Goal: Task Accomplishment & Management: Use online tool/utility

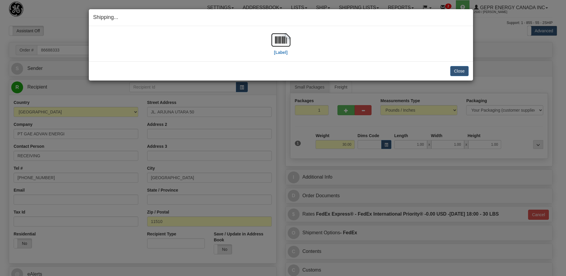
select select "0"
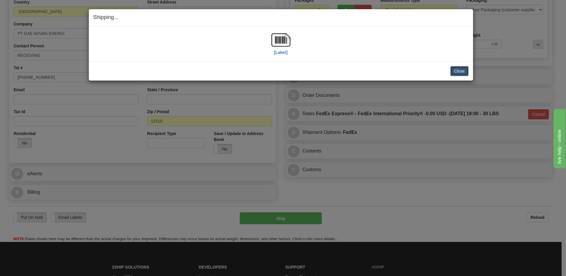
click at [458, 71] on button "Close" at bounding box center [459, 71] width 18 height 10
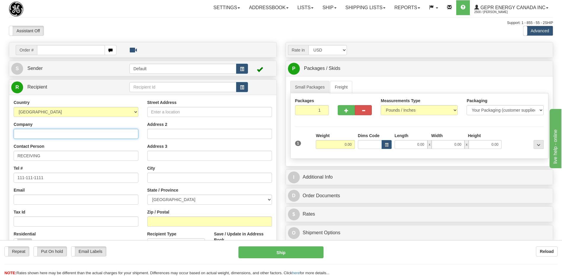
click at [35, 136] on input "Company" at bounding box center [76, 134] width 125 height 10
paste input "Grid Solutions SAS"
type input "Grid Solutions SAS"
click at [47, 111] on select "[GEOGRAPHIC_DATA] [GEOGRAPHIC_DATA] [GEOGRAPHIC_DATA] [GEOGRAPHIC_DATA] [US_STA…" at bounding box center [76, 112] width 125 height 10
select select "QA"
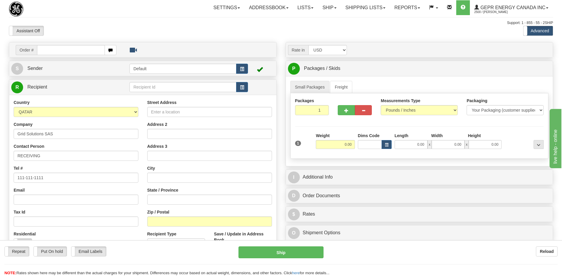
click at [33, 101] on div "Country [GEOGRAPHIC_DATA] [GEOGRAPHIC_DATA] [GEOGRAPHIC_DATA] [GEOGRAPHIC_DATA]…" at bounding box center [76, 107] width 125 height 17
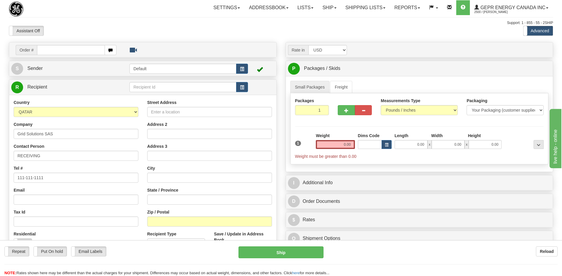
drag, startPoint x: 221, startPoint y: 30, endPoint x: 442, endPoint y: 105, distance: 233.4
click at [221, 30] on div "Assistant On Assistant Off Do a return Do a return" at bounding box center [119, 31] width 230 height 10
drag, startPoint x: 65, startPoint y: 158, endPoint x: -1, endPoint y: 160, distance: 66.3
click at [0, 160] on html "Training Course Close Toggle navigation Settings Shipping Preferences New Sende…" at bounding box center [281, 138] width 562 height 276
paste input "Attn: Shameer Kunnath Manja"
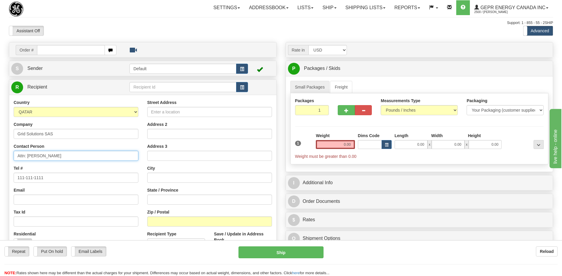
type input "Attn: Shameer Kunnath Manja"
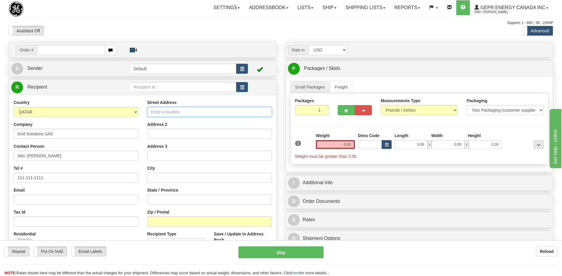
click at [165, 112] on input "Street Address" at bounding box center [209, 112] width 125 height 10
paste input "Al Wakra Logistics Park-B, Al Wakra"
type input "Al Wakra Logistics Park-B, Al Wakra"
click at [153, 135] on input "Address 2" at bounding box center [209, 134] width 125 height 10
paste input "P.O. Box 16069"
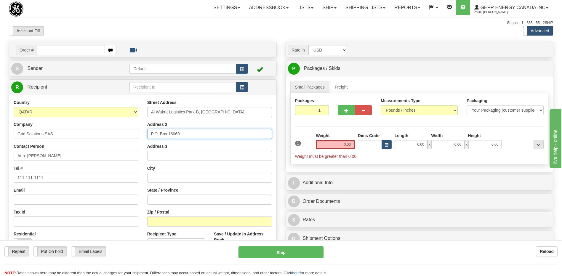
type input "P.O. Box 16069"
click at [157, 178] on input "text" at bounding box center [209, 178] width 125 height 10
paste input "Doha"
type input "Doha"
click at [175, 32] on div "Assistant On Assistant Off Do a return Do a return" at bounding box center [119, 31] width 230 height 10
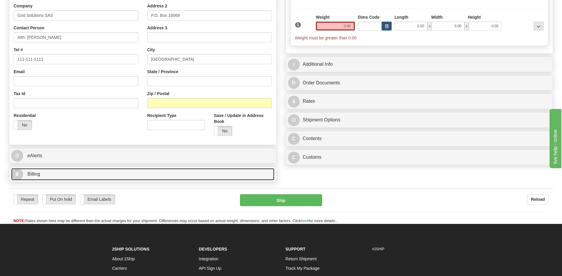
click at [75, 175] on link "B Billing" at bounding box center [142, 174] width 263 height 12
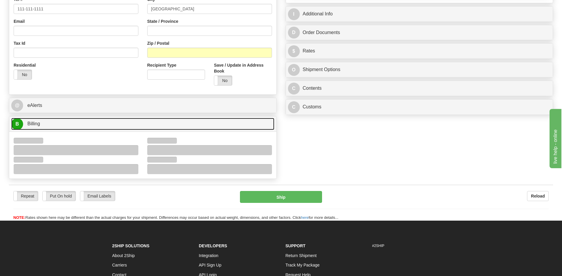
scroll to position [234, 0]
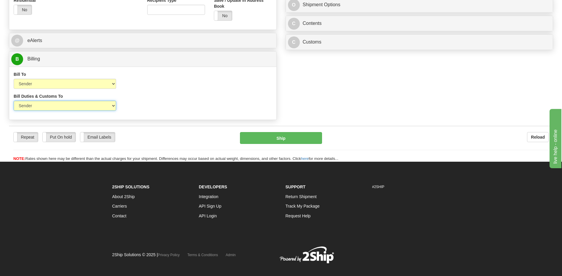
click at [92, 107] on select "Sender Recipient Third Party" at bounding box center [65, 106] width 102 height 10
select select "2"
click at [14, 101] on select "Sender Recipient Third Party" at bounding box center [65, 106] width 102 height 10
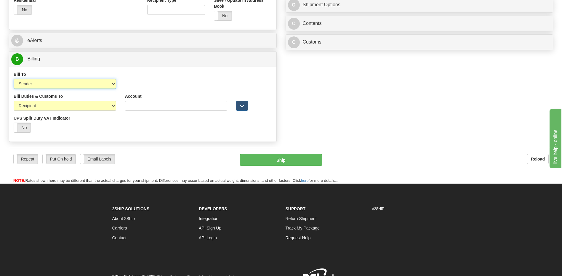
click at [73, 83] on select "Sender Recipient Third Party Collect" at bounding box center [65, 84] width 102 height 10
select select "2"
click at [14, 79] on select "Sender Recipient Third Party Collect" at bounding box center [65, 84] width 102 height 10
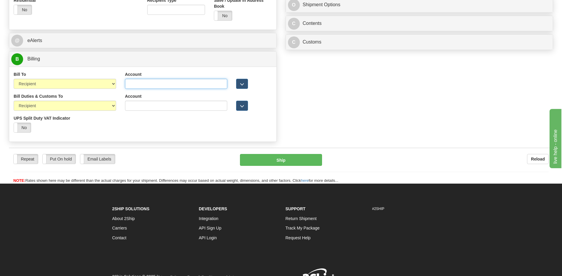
click at [126, 83] on input "Account" at bounding box center [176, 84] width 102 height 10
paste input "954984711"
type input "954984711"
click at [128, 104] on input "Account" at bounding box center [176, 106] width 102 height 10
paste input "954984711"
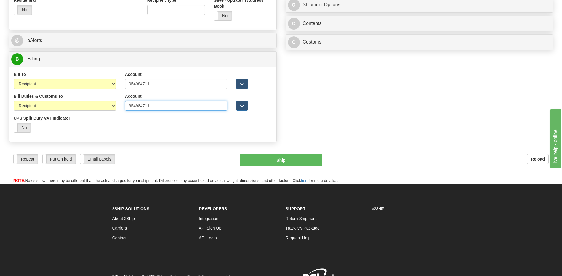
type input "954984711"
click at [165, 82] on input "954984711" at bounding box center [176, 84] width 102 height 10
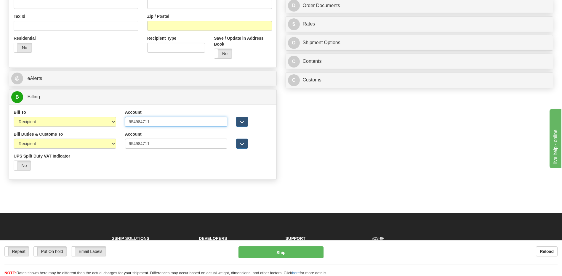
scroll to position [86, 0]
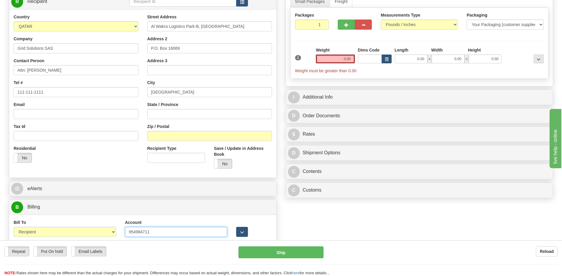
type input "954984711"
click at [308, 25] on input "1" at bounding box center [312, 25] width 34 height 10
type input "5"
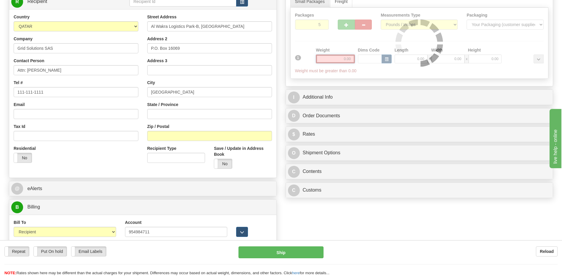
drag, startPoint x: 338, startPoint y: 60, endPoint x: 372, endPoint y: 59, distance: 34.3
click at [372, 60] on div "Packages 5 1 Measurements Type" at bounding box center [419, 43] width 258 height 71
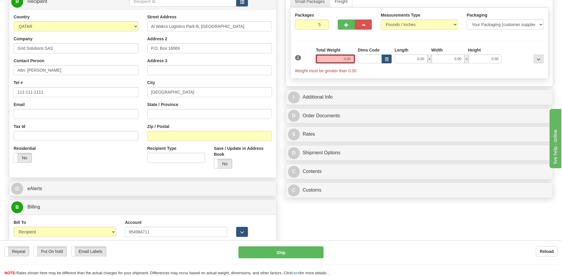
click at [350, 58] on input "0.00" at bounding box center [335, 58] width 39 height 9
click at [350, 58] on input "text" at bounding box center [335, 58] width 39 height 9
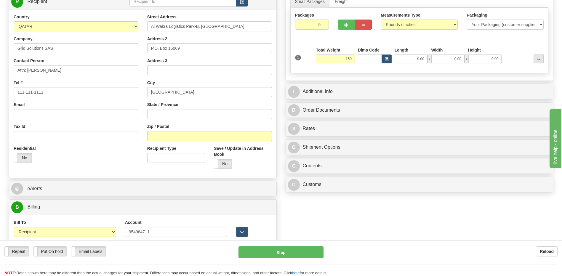
click at [382, 228] on div "Order # S Sender Default" at bounding box center [280, 124] width 553 height 336
type input "150.00"
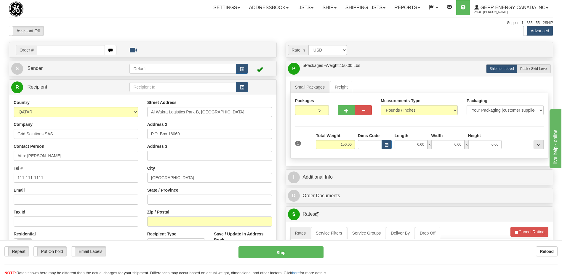
scroll to position [118, 0]
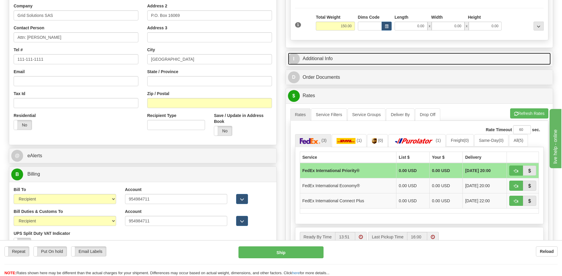
click at [377, 58] on link "I Additional Info" at bounding box center [419, 59] width 263 height 12
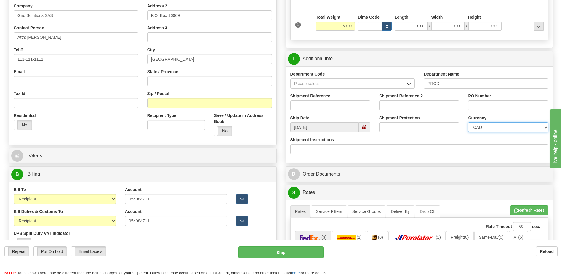
click at [501, 127] on select "CAD USD EUR ZAR RON ANG ARN AUD AUS AWG BBD BFR BGN BHD BMD BND BRC BRL CHP CKZ…" at bounding box center [508, 127] width 80 height 10
select select "1"
click at [468, 122] on select "CAD USD EUR ZAR RON ANG ARN AUD AUS AWG BBD BFR BGN BHD BMD BND BRC BRL CHP CKZ…" at bounding box center [508, 127] width 80 height 10
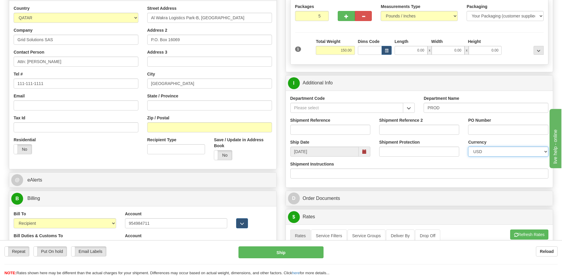
scroll to position [87, 0]
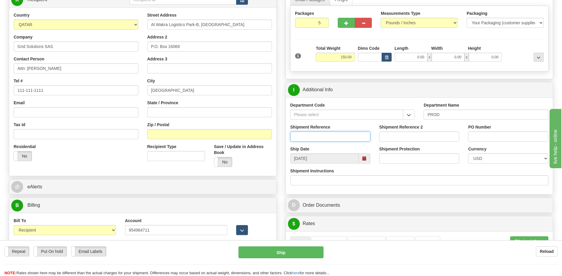
click at [348, 137] on input "Shipment Reference" at bounding box center [330, 136] width 80 height 10
type input "5399004888"
drag, startPoint x: 492, startPoint y: 139, endPoint x: 30, endPoint y: 3, distance: 481.6
click at [492, 139] on input "PO Number" at bounding box center [508, 136] width 80 height 10
click at [472, 133] on input "PO Number" at bounding box center [508, 136] width 80 height 10
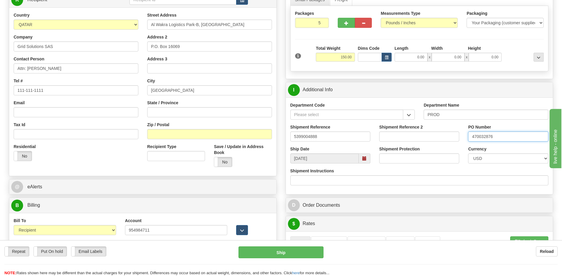
type input "470032876"
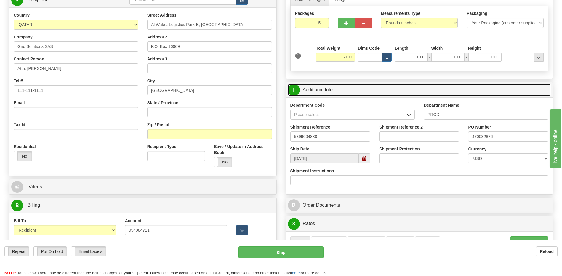
click at [361, 89] on link "I Additional Info" at bounding box center [419, 90] width 263 height 12
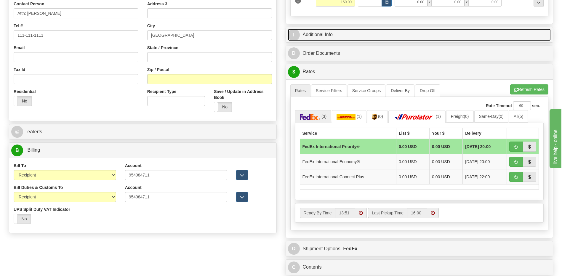
scroll to position [206, 0]
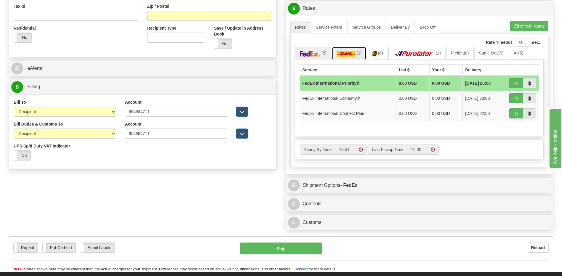
click at [358, 55] on span "(1)" at bounding box center [358, 53] width 5 height 5
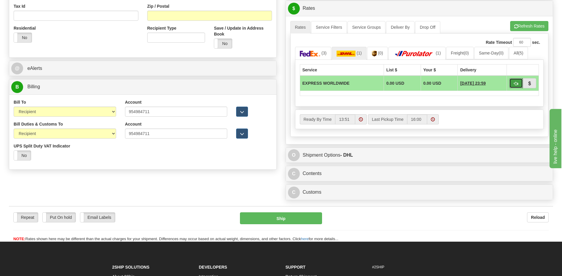
click at [516, 86] on button "button" at bounding box center [516, 83] width 14 height 10
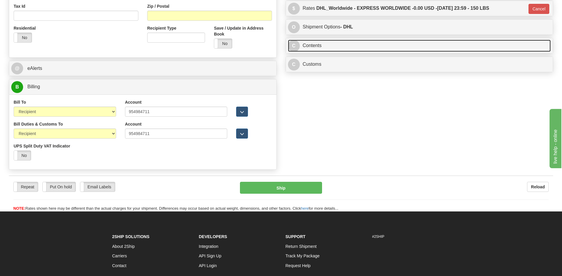
click at [317, 47] on link "C Contents" at bounding box center [419, 46] width 263 height 12
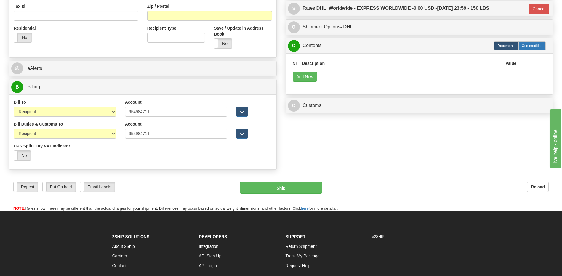
click at [527, 47] on label "Commodities" at bounding box center [531, 45] width 27 height 9
type input "D"
radio input "true"
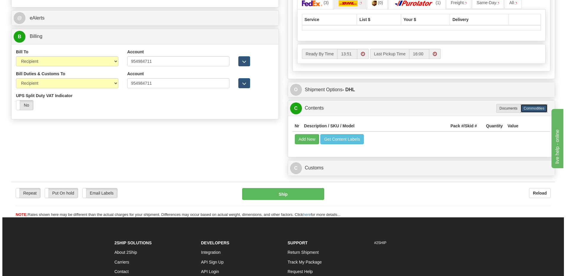
scroll to position [295, 0]
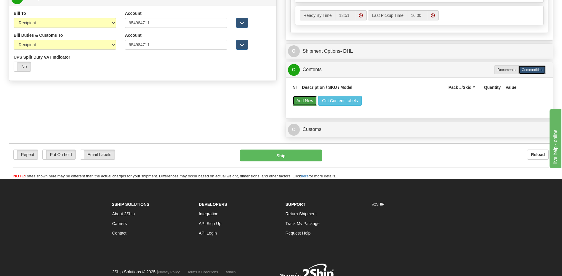
click at [304, 102] on button "Add New" at bounding box center [304, 101] width 25 height 10
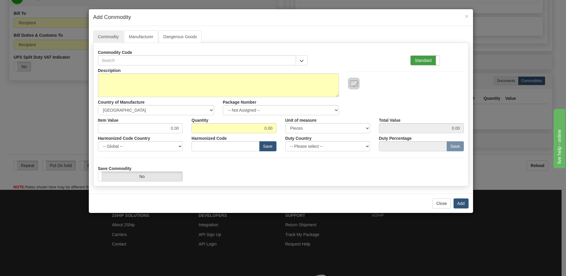
click at [426, 64] on label "Standard" at bounding box center [425, 60] width 29 height 9
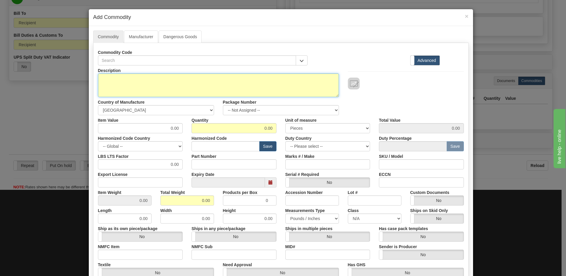
click at [115, 89] on textarea "Description" at bounding box center [218, 85] width 241 height 24
paste textarea "850EP5NNS5HNNALAMAPHB1ETNB41"
type textarea "850EP5NNS5HNNALAMAPHB1ETNB41"
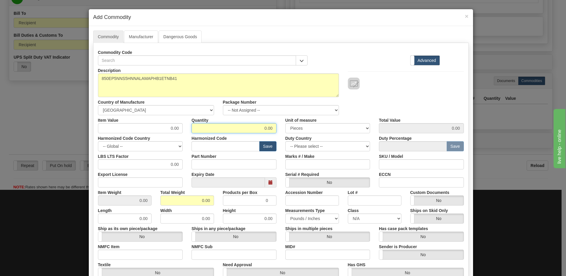
drag, startPoint x: 255, startPoint y: 128, endPoint x: 340, endPoint y: 122, distance: 85.1
click at [340, 122] on div "Item Value 0.00 Quantity 0.00 Unit of measure 3 Thousand Square Inches Adjustme…" at bounding box center [281, 124] width 375 height 18
type input "2"
click at [164, 200] on input "0.00" at bounding box center [187, 200] width 54 height 10
drag, startPoint x: 188, startPoint y: 200, endPoint x: 249, endPoint y: 203, distance: 61.0
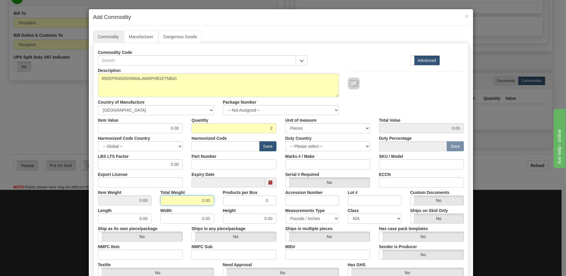
click at [249, 203] on div "Item Weight 0.00 Total Weight 0.00 Products per Box 0 Accession Number Lot # Cu…" at bounding box center [281, 196] width 375 height 18
type input "2"
type input "1.0000"
click at [224, 146] on input "text" at bounding box center [226, 146] width 68 height 10
type input "8536.49.00"
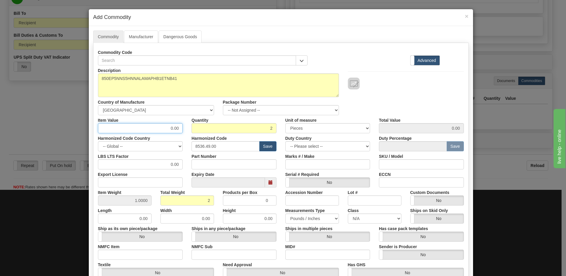
drag, startPoint x: 143, startPoint y: 128, endPoint x: 287, endPoint y: 117, distance: 144.0
click at [287, 117] on div "Item Value 0.00 Quantity 2 Unit of measure 3 Thousand Square Inches Adjustments…" at bounding box center [281, 124] width 375 height 18
type input "3540.36"
type input "7080.72"
click at [240, 130] on input "2" at bounding box center [234, 128] width 85 height 10
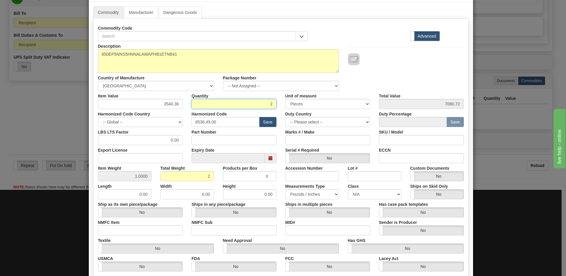
scroll to position [91, 0]
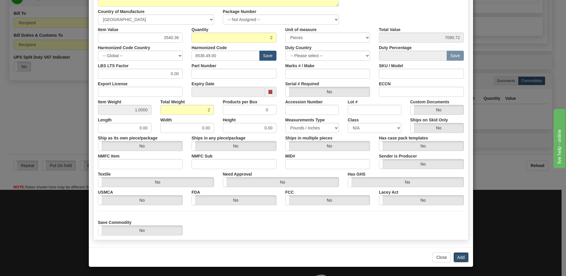
click at [459, 258] on button "Add" at bounding box center [460, 257] width 15 height 10
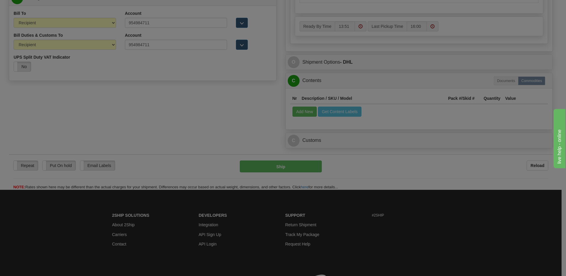
scroll to position [0, 0]
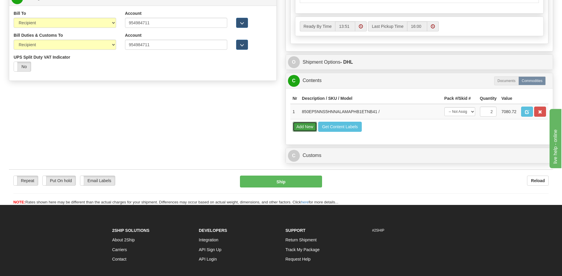
click at [305, 130] on button "Add New" at bounding box center [304, 127] width 25 height 10
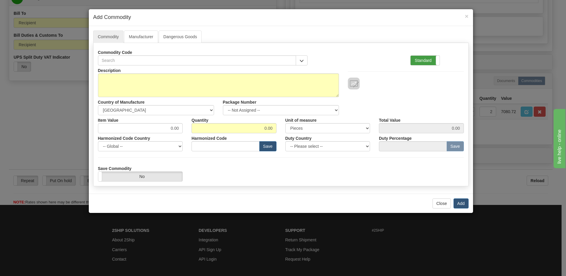
click at [417, 63] on label "Standard" at bounding box center [425, 60] width 29 height 9
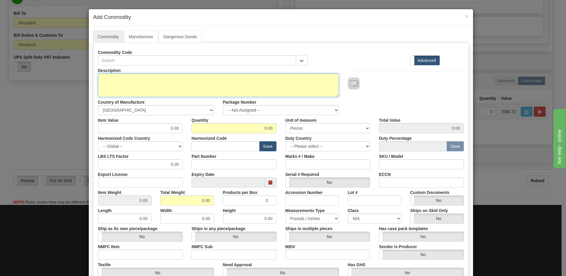
click at [114, 83] on textarea "Description" at bounding box center [218, 85] width 241 height 24
paste textarea "869EP5P5B5HSSALAMMPTB1ETNB41"
type textarea "869EP5P5B5HSSALAMMPTB1ETNB41"
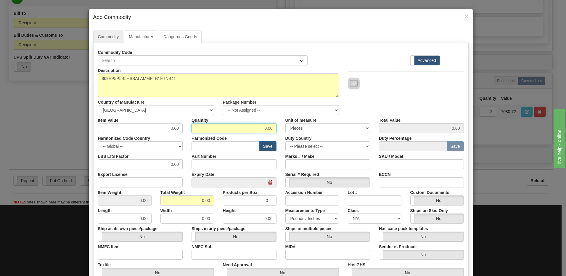
drag, startPoint x: 259, startPoint y: 127, endPoint x: 336, endPoint y: 129, distance: 76.4
click at [335, 129] on div "Item Value 0.00 Quantity 0.00 Unit of measure 3 Thousand Square Inches Adjustme…" at bounding box center [281, 124] width 375 height 18
type input "2"
click at [163, 202] on input "0.00" at bounding box center [187, 200] width 54 height 10
drag, startPoint x: 184, startPoint y: 201, endPoint x: 215, endPoint y: 200, distance: 30.8
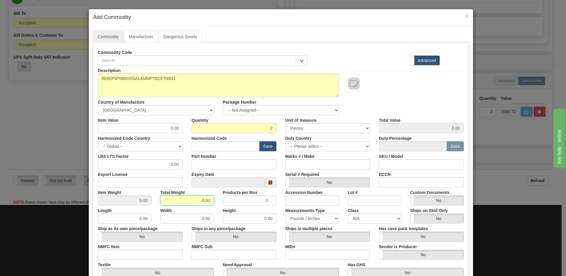
click at [215, 200] on div "Total Weight 0.00" at bounding box center [187, 196] width 62 height 18
type input "2"
type input "1.0000"
click at [101, 131] on input "0.00" at bounding box center [140, 128] width 85 height 10
drag, startPoint x: 227, startPoint y: 131, endPoint x: 231, endPoint y: 130, distance: 3.4
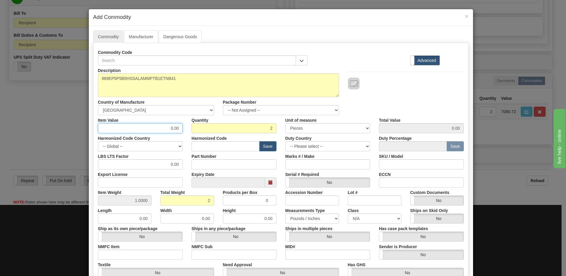
click at [231, 130] on div "Item Value 0.00 Quantity 2 Unit of measure 3 Thousand Square Inches Adjustments…" at bounding box center [281, 124] width 375 height 18
type input "4140.20"
type input "8280.40"
click at [231, 130] on input "2" at bounding box center [234, 128] width 85 height 10
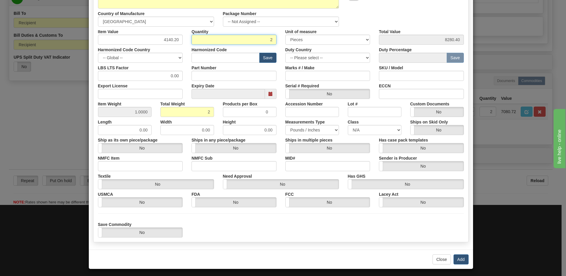
scroll to position [91, 0]
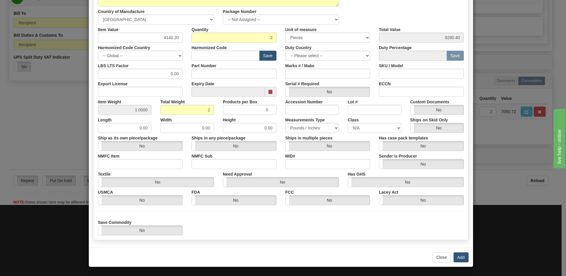
click at [194, 49] on label "Harmonized Code" at bounding box center [209, 47] width 35 height 8
click at [194, 60] on input "text" at bounding box center [226, 56] width 68 height 10
type input "8536.49.00"
click at [462, 258] on button "Add" at bounding box center [460, 257] width 15 height 10
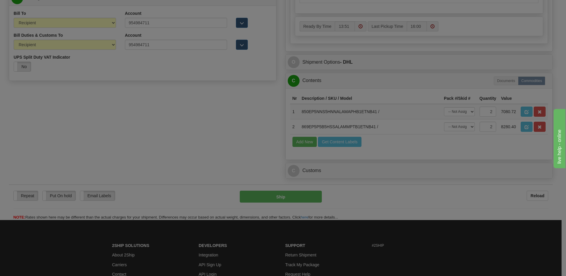
scroll to position [0, 0]
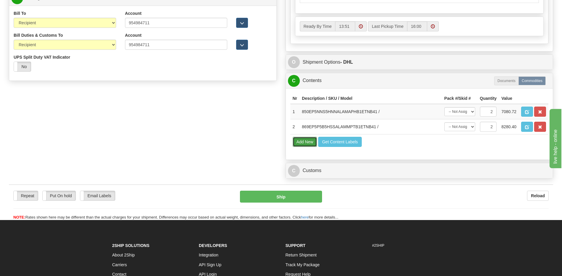
click at [308, 146] on button "Add New" at bounding box center [304, 142] width 25 height 10
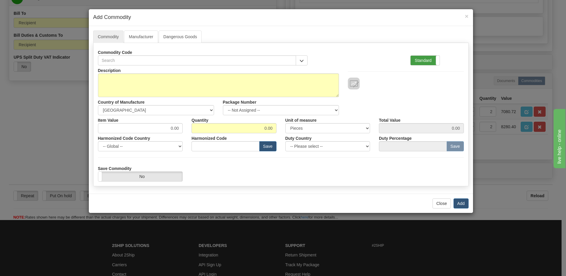
click at [422, 61] on label "Standard" at bounding box center [425, 60] width 29 height 9
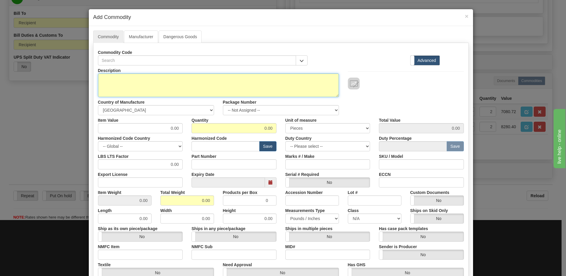
click at [124, 88] on textarea "Description" at bounding box center [218, 85] width 241 height 24
paste textarea "869EP1P1B1HSSALAMMPTB1ETNB41"
type textarea "869EP1P1B1HSSALAMMPTB1ETNB41"
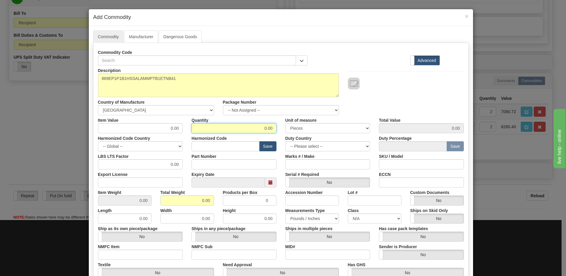
drag, startPoint x: 246, startPoint y: 131, endPoint x: 337, endPoint y: 134, distance: 90.9
click at [337, 134] on div "Description 869EP1P1B1HSSALAMMPTB1ETNB41 Country of Manufacture -- Unknown -- A…" at bounding box center [281, 195] width 366 height 260
type input "1"
click at [160, 201] on input "0.00" at bounding box center [187, 200] width 54 height 10
drag, startPoint x: 191, startPoint y: 202, endPoint x: 254, endPoint y: 199, distance: 63.1
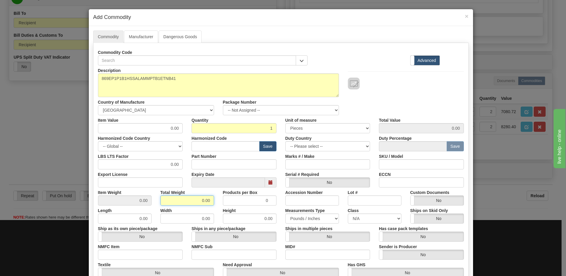
click at [242, 202] on div "Item Weight 0.00 Total Weight 0.00 Products per Box 0 Accession Number Lot # Cu…" at bounding box center [281, 196] width 375 height 18
type input "1"
type input "1.0000"
click at [118, 111] on select "-- Unknown -- AFGHANISTAN ALAND ISLANDS ALBANIA ALGERIA AMERICAN SAMOA ANDORRA …" at bounding box center [156, 110] width 116 height 10
drag, startPoint x: 157, startPoint y: 111, endPoint x: 177, endPoint y: 102, distance: 21.4
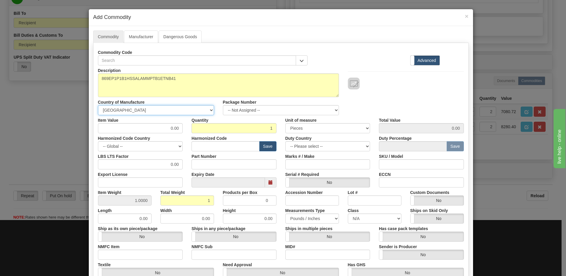
click at [157, 111] on select "-- Unknown -- AFGHANISTAN ALAND ISLANDS ALBANIA ALGERIA AMERICAN SAMOA ANDORRA …" at bounding box center [156, 110] width 116 height 10
drag, startPoint x: 142, startPoint y: 129, endPoint x: 235, endPoint y: 136, distance: 93.2
click at [235, 136] on div "Description 869EP1P1B1HSSALAMMPTB1ETNB41 Country of Manufacture -- Unknown -- A…" at bounding box center [281, 195] width 366 height 260
type input "4140.20"
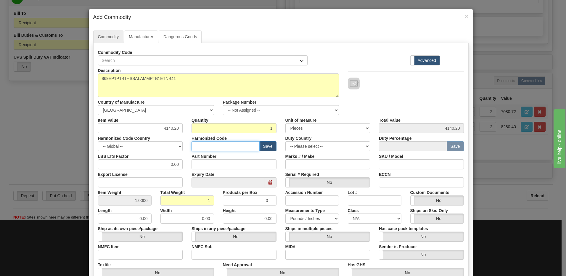
click at [214, 147] on input "text" at bounding box center [226, 146] width 68 height 10
type input "8536.49.00"
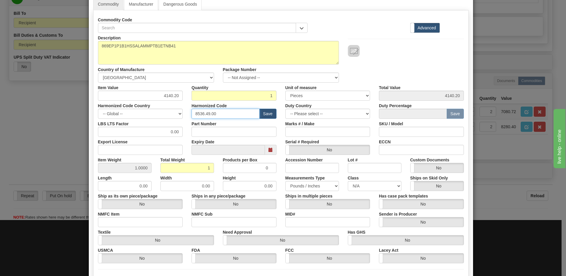
scroll to position [89, 0]
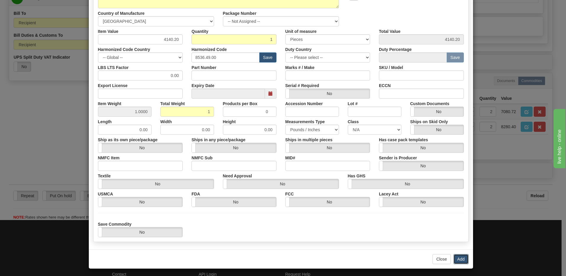
click at [460, 260] on button "Add" at bounding box center [460, 259] width 15 height 10
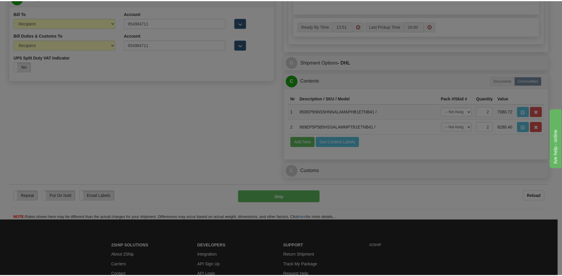
scroll to position [0, 0]
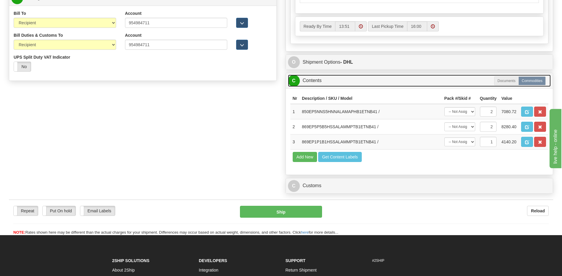
click at [334, 78] on link "C Contents" at bounding box center [419, 81] width 263 height 12
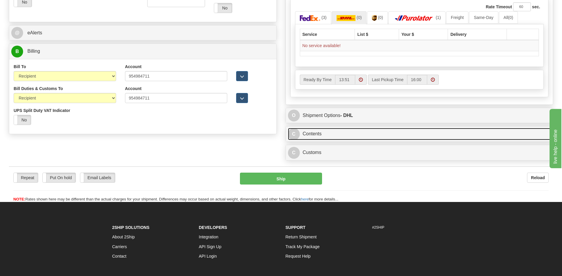
scroll to position [176, 0]
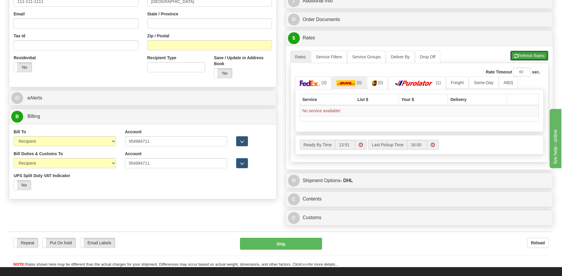
click at [514, 56] on span "button" at bounding box center [516, 56] width 4 height 4
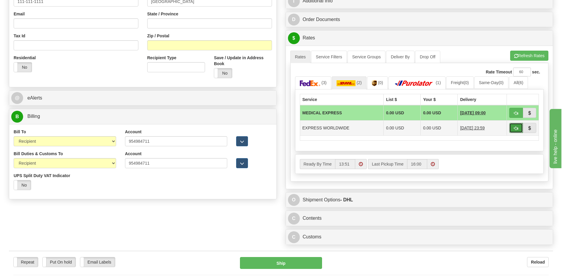
click at [512, 129] on button "button" at bounding box center [516, 128] width 14 height 10
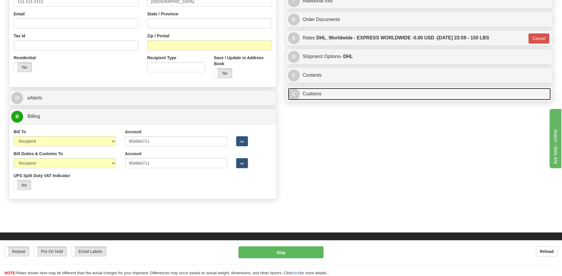
click at [342, 100] on link "C Customs" at bounding box center [419, 94] width 263 height 12
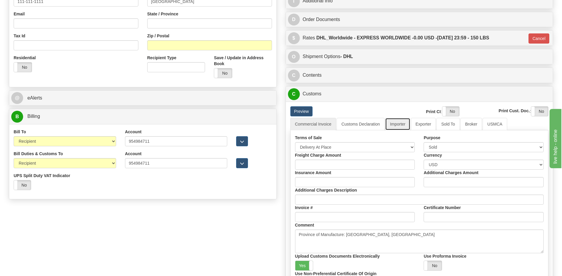
click at [390, 126] on link "Importer" at bounding box center [397, 124] width 25 height 12
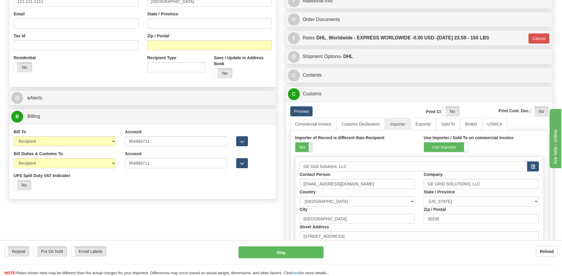
click at [309, 147] on span at bounding box center [312, 146] width 8 height 9
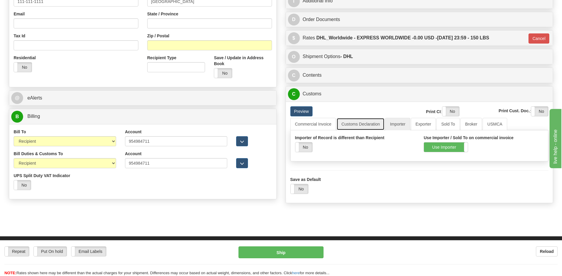
click at [348, 126] on link "Customs Declaration" at bounding box center [360, 124] width 48 height 12
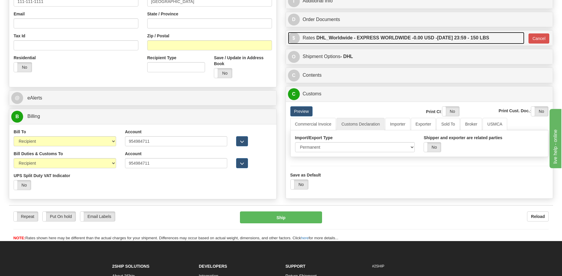
click at [394, 39] on label "DHL_Worldwide - EXPRESS WORLDWIDE - 0.00 USD - 09/07/2025 23:59 - 150 LBS" at bounding box center [402, 38] width 173 height 12
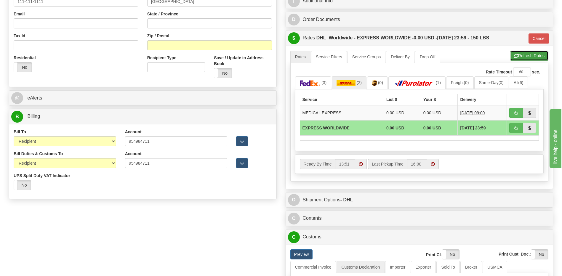
click at [516, 57] on span "button" at bounding box center [516, 56] width 4 height 4
type input "P"
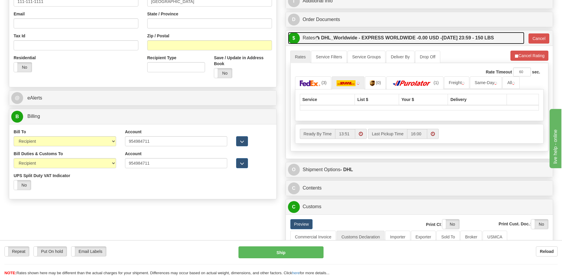
click at [459, 38] on label "DHL_Worldwide - EXPRESS WORLDWIDE - 0.00 USD - 09/07/2025 23:59 - 150 LBS" at bounding box center [407, 38] width 173 height 12
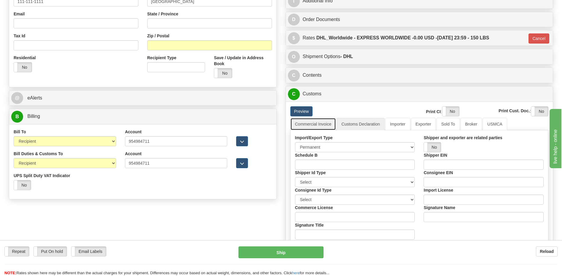
click at [317, 126] on link "Commercial Invoice" at bounding box center [313, 124] width 46 height 12
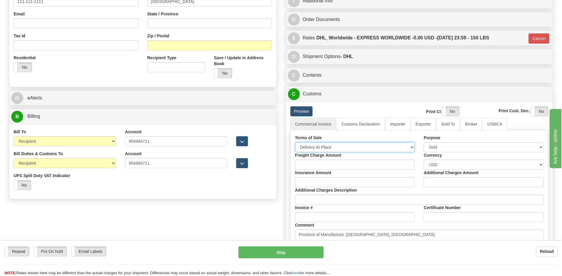
click at [321, 146] on select "Free Carrier Free On Board Ex Works Delivered Duty Unpaid Delivered Duty Paid C…" at bounding box center [355, 147] width 120 height 10
select select "6"
click at [295, 142] on select "Free Carrier Free On Board Ex Works Delivered Duty Unpaid Delivered Duty Paid C…" at bounding box center [355, 147] width 120 height 10
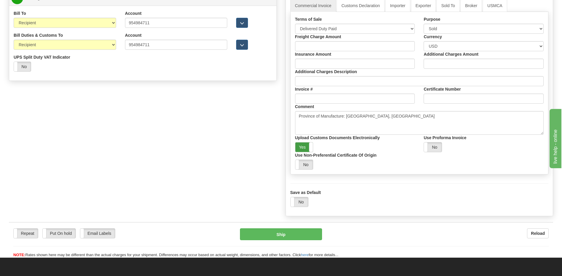
click at [305, 152] on label "Yes" at bounding box center [304, 146] width 18 height 9
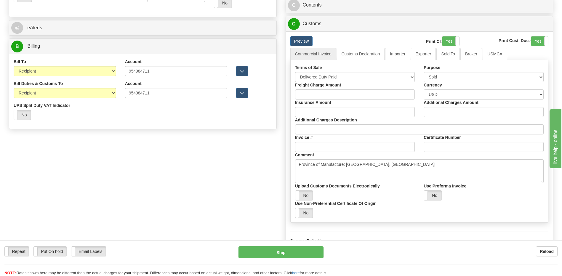
scroll to position [206, 0]
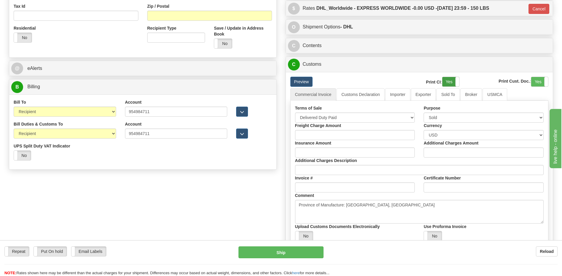
click at [448, 81] on label "Yes" at bounding box center [450, 81] width 17 height 9
click at [542, 83] on label "Yes" at bounding box center [539, 81] width 17 height 9
click at [358, 96] on link "Customs Declaration" at bounding box center [360, 94] width 48 height 12
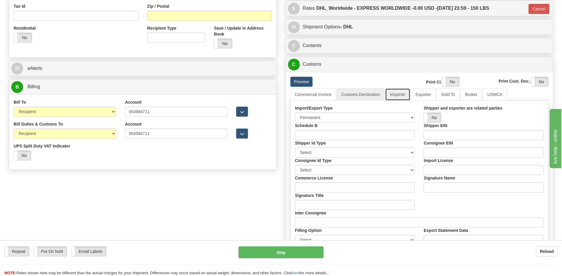
click at [398, 97] on link "Importer" at bounding box center [397, 94] width 25 height 12
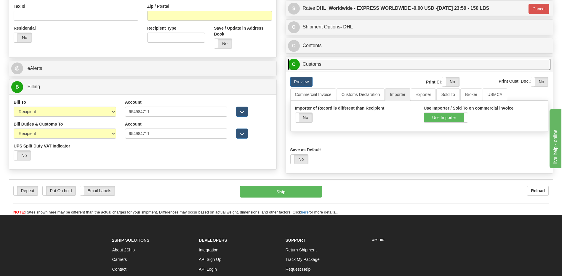
click at [323, 65] on link "C Customs" at bounding box center [419, 64] width 263 height 12
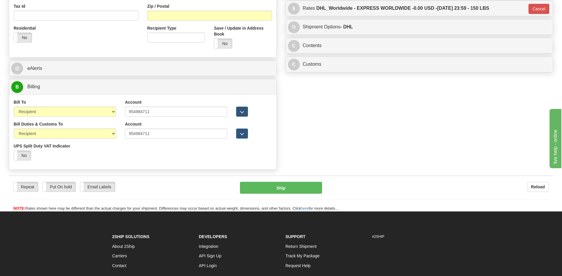
click at [183, 79] on div "B Billing Billing types cannot be changed when using Sendle. Freight Costs will…" at bounding box center [143, 124] width 268 height 91
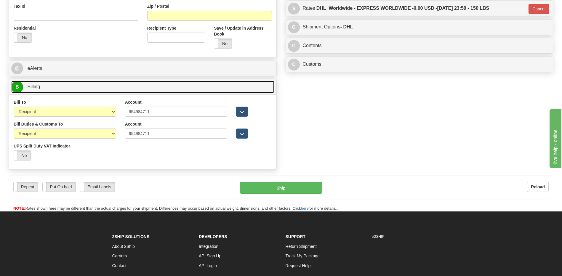
click at [183, 87] on link "B Billing" at bounding box center [142, 87] width 263 height 12
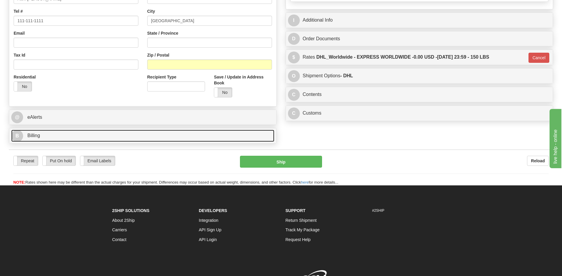
scroll to position [71, 0]
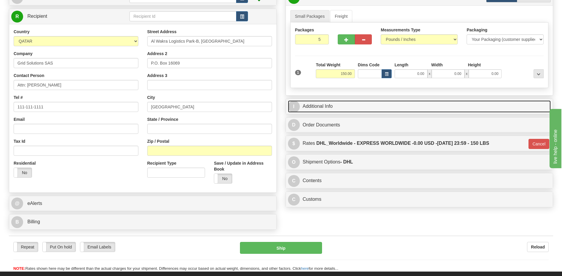
click at [355, 107] on link "I Additional Info" at bounding box center [419, 106] width 263 height 12
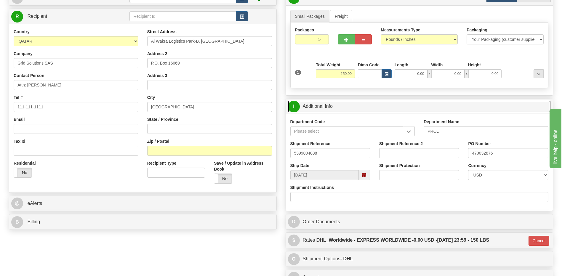
click at [355, 107] on link "I Additional Info" at bounding box center [419, 106] width 263 height 12
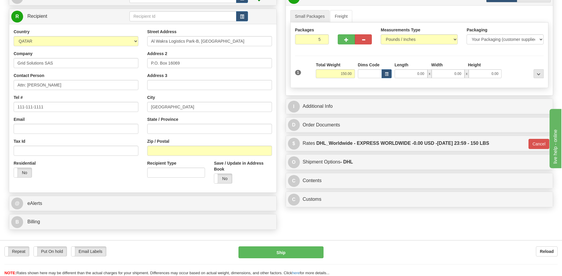
click at [360, 96] on div "Rate in Account Currency ARN AWG AUD AUS BHD BBD BFR BMD BRC BRL GBP UKL BND BG…" at bounding box center [419, 90] width 276 height 239
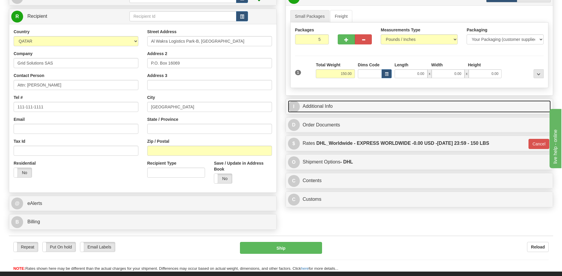
click at [356, 111] on link "I Additional Info" at bounding box center [419, 106] width 263 height 12
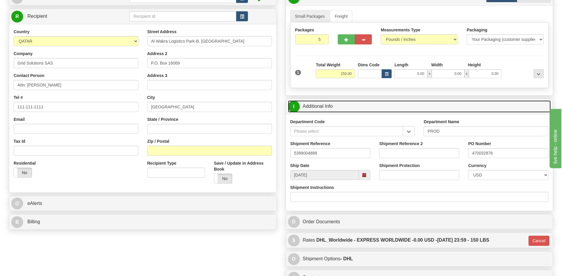
click at [356, 111] on link "I Additional Info" at bounding box center [419, 106] width 263 height 12
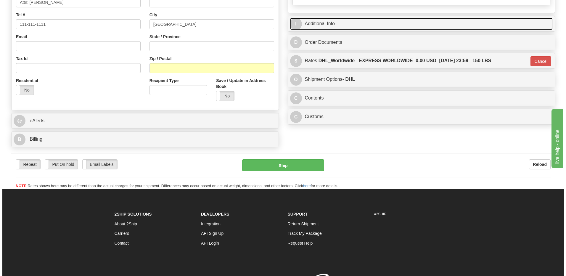
scroll to position [160, 0]
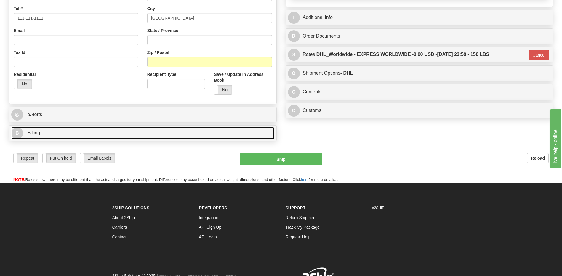
click at [46, 135] on link "B Billing" at bounding box center [142, 133] width 263 height 12
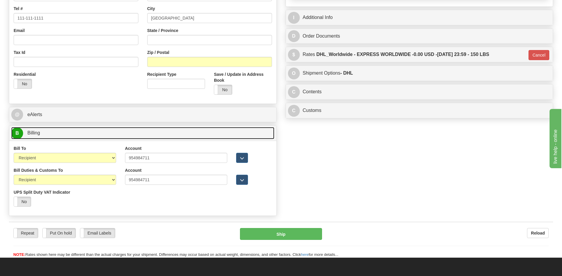
click at [46, 135] on link "B Billing" at bounding box center [142, 133] width 263 height 12
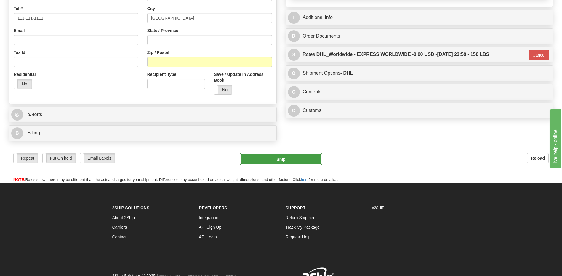
click at [274, 162] on button "Ship" at bounding box center [281, 159] width 82 height 12
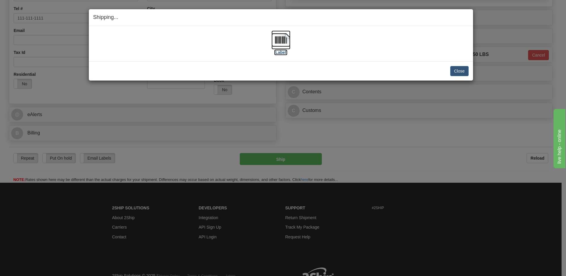
click at [283, 38] on img at bounding box center [280, 39] width 19 height 19
click at [463, 70] on button "Close" at bounding box center [459, 71] width 18 height 10
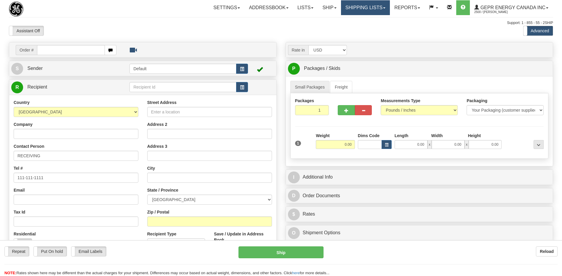
click at [357, 7] on link "Shipping lists" at bounding box center [365, 7] width 49 height 15
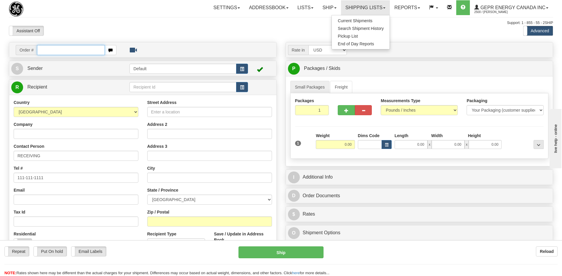
click at [44, 49] on input "text" at bounding box center [70, 50] width 67 height 10
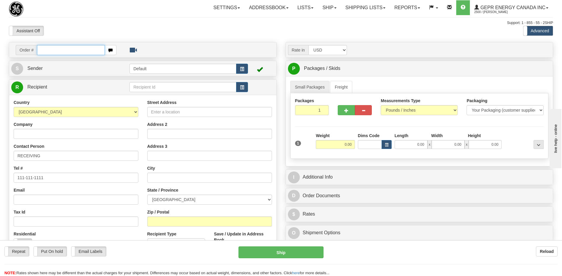
paste input "0086688788"
click at [46, 52] on input "0086688788" at bounding box center [70, 50] width 67 height 10
type input "86688788"
click at [104, 27] on body "Training Course Close Toggle navigation Settings Shipping Preferences New Recip…" at bounding box center [283, 138] width 566 height 276
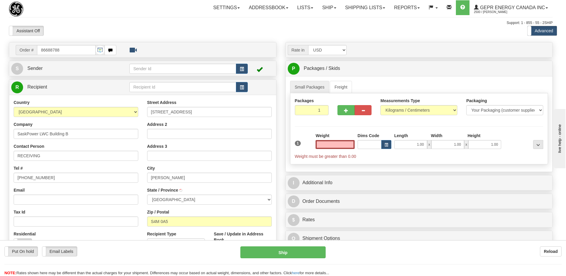
type input "REGINA"
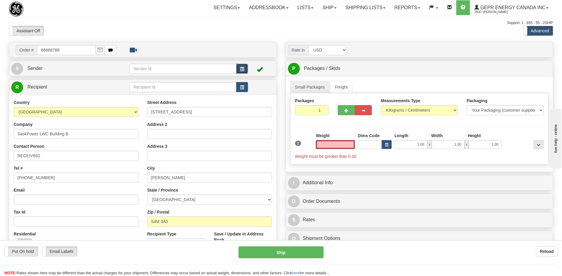
type input "0.00"
click at [240, 67] on span "button" at bounding box center [242, 69] width 4 height 4
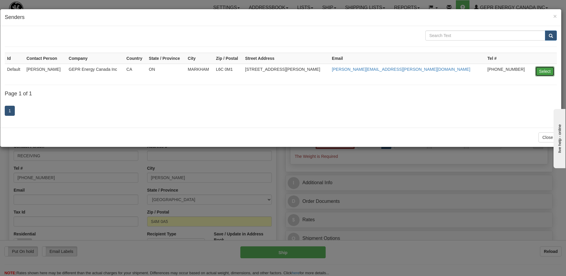
click at [540, 73] on button "Select" at bounding box center [544, 71] width 19 height 10
type input "Default"
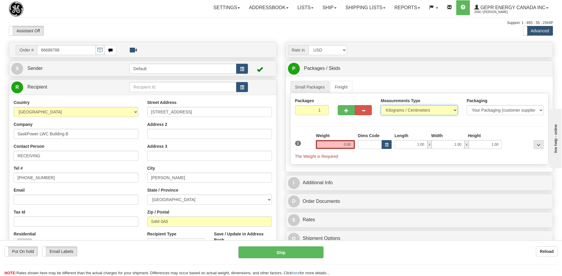
click at [413, 113] on select "Pounds / Inches Kilograms / Centimeters" at bounding box center [418, 110] width 77 height 10
select select "0"
click at [380, 105] on select "Pounds / Inches Kilograms / Centimeters" at bounding box center [418, 110] width 77 height 10
click at [311, 112] on input "1" at bounding box center [312, 110] width 34 height 10
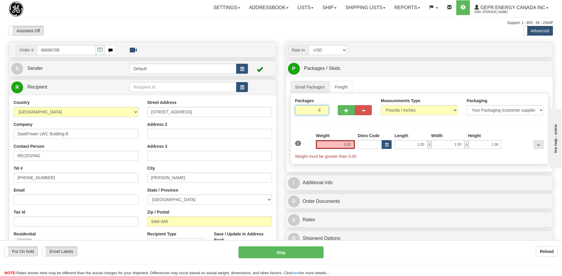
type input "6"
click at [348, 144] on input "0.00" at bounding box center [335, 144] width 39 height 9
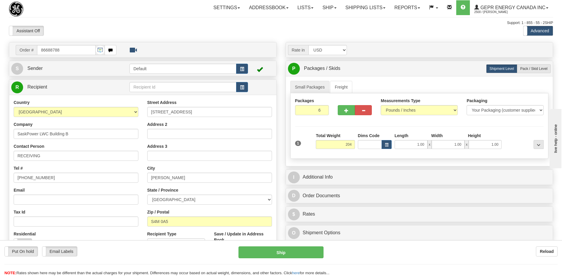
type input "204.00"
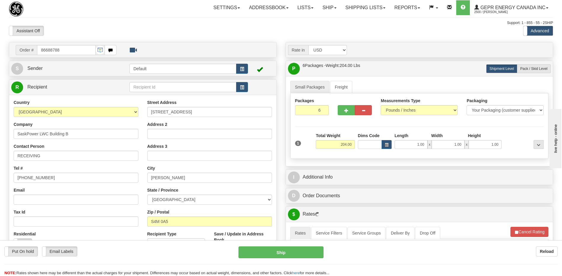
click at [219, 18] on div "Toggle navigation Settings Shipping Preferences Fields Preferences New" at bounding box center [281, 202] width 562 height 405
click at [206, 33] on div "Assistant On Assistant Off Do a return Do a return" at bounding box center [119, 31] width 230 height 10
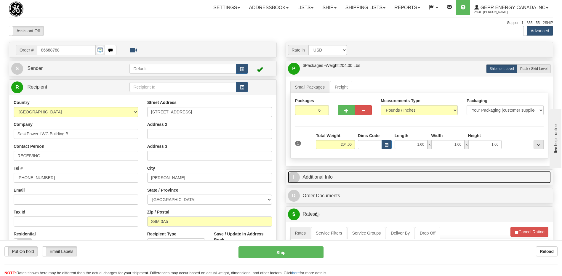
click at [367, 172] on link "I Additional Info" at bounding box center [419, 177] width 263 height 12
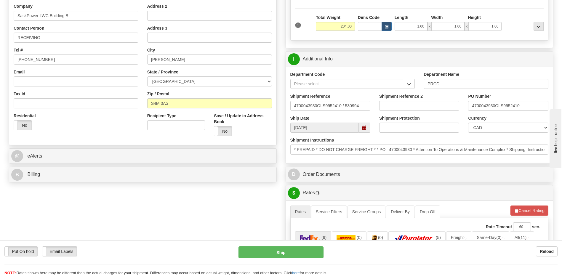
scroll to position [118, 0]
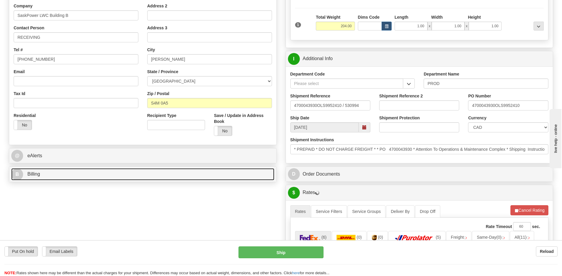
drag, startPoint x: 54, startPoint y: 176, endPoint x: 106, endPoint y: 213, distance: 63.8
click at [54, 176] on link "B Billing" at bounding box center [142, 174] width 263 height 12
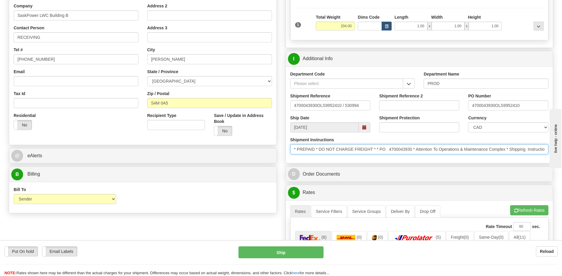
click at [294, 150] on input "* PREPAID * DO NOT CHARGE FREIGHT * * PO 4700043930 * Attention To Operations &…" at bounding box center [419, 149] width 258 height 10
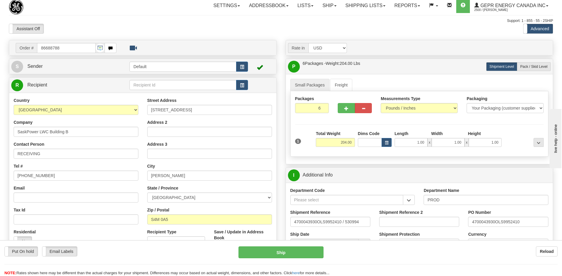
scroll to position [0, 0]
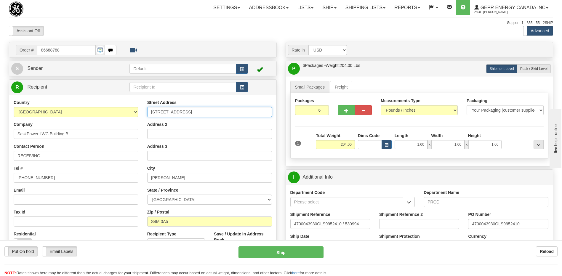
drag, startPoint x: 192, startPoint y: 114, endPoint x: 143, endPoint y: 110, distance: 49.5
click at [141, 110] on div "Country AFGHANISTAN ALAND ISLANDS ALBANIA ALGERIA AMERICAN SAMOA ANDORRA ANGOLA…" at bounding box center [142, 178] width 267 height 159
click at [166, 136] on input "Address 2" at bounding box center [209, 134] width 125 height 10
paste input "12305 Rotary Ave"
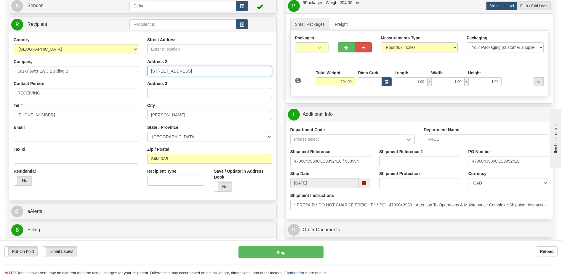
scroll to position [148, 0]
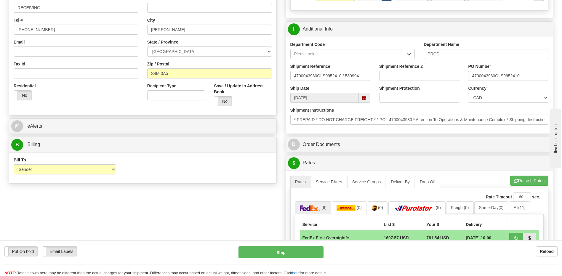
type input "12305 Rotary Ave"
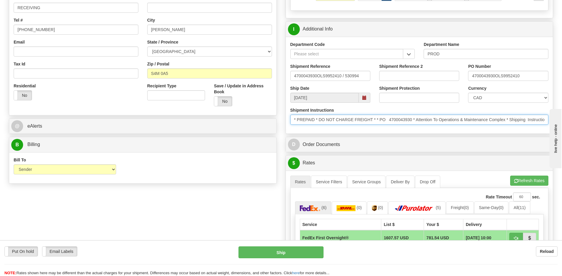
drag, startPoint x: 439, startPoint y: 119, endPoint x: 506, endPoint y: 120, distance: 67.5
click at [506, 120] on input "* PREPAID * DO NOT CHARGE FREIGHT * * PO 4700043930 * Attention To Operations &…" at bounding box center [419, 120] width 258 height 10
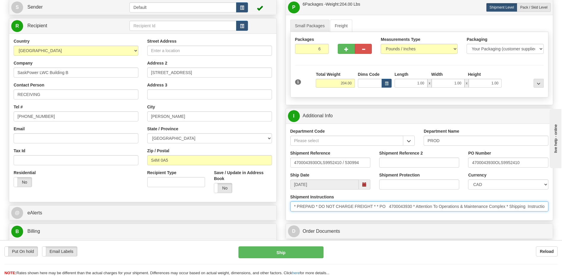
scroll to position [0, 0]
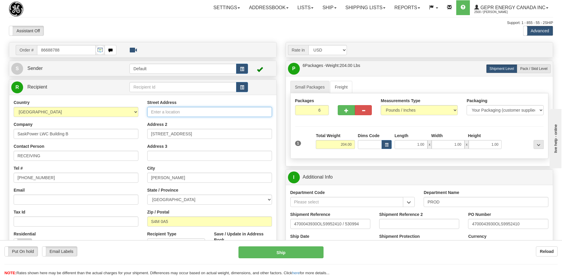
click at [172, 114] on input "Street Address" at bounding box center [209, 112] width 125 height 10
paste input "Operations & Maintenance Complex"
drag, startPoint x: 175, startPoint y: 35, endPoint x: 173, endPoint y: 73, distance: 38.3
click at [175, 35] on div "Assistant On Assistant Off Do a return Do a return" at bounding box center [119, 31] width 230 height 10
click at [152, 112] on input "Operations & Maintenance Complex" at bounding box center [209, 112] width 125 height 10
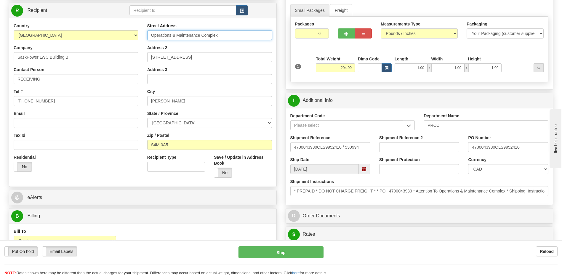
scroll to position [89, 0]
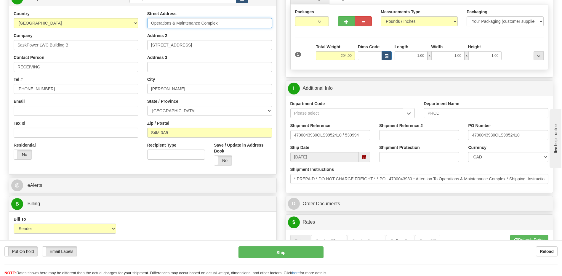
type input "Operations & Maintenance Complex"
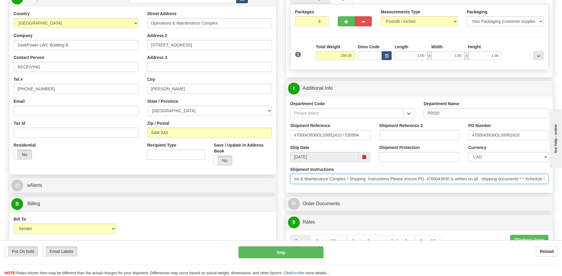
scroll to position [0, 245]
drag, startPoint x: 455, startPoint y: 181, endPoint x: 587, endPoint y: 178, distance: 131.8
click at [561, 178] on html "Training Course Close Toggle navigation Settings Shipping Preferences New Sende…" at bounding box center [281, 49] width 562 height 276
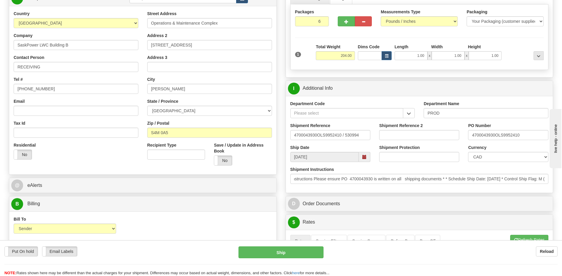
click at [216, 238] on div "Bill To Sender Recipient Third Party Collect Account 3rd Party Account List Ple…" at bounding box center [142, 227] width 267 height 22
click at [100, 164] on div "Country AFGHANISTAN ALAND ISLANDS ALBANIA ALGERIA AMERICAN SAMOA ANDORRA ANGOLA…" at bounding box center [142, 90] width 267 height 159
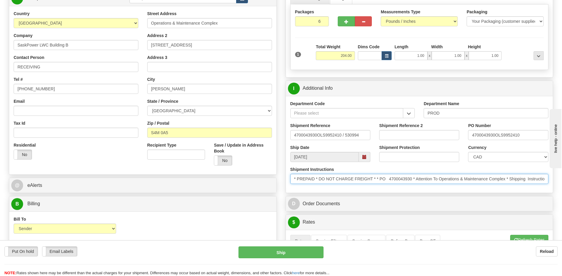
scroll to position [0, 245]
drag, startPoint x: 292, startPoint y: 178, endPoint x: 667, endPoint y: 173, distance: 374.8
click at [561, 173] on html "Training Course Close Toggle navigation Settings Shipping Preferences New Sende…" at bounding box center [281, 49] width 562 height 276
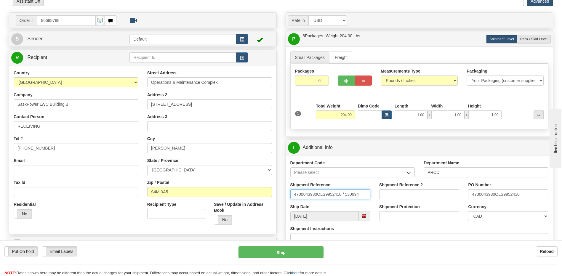
drag, startPoint x: 366, startPoint y: 194, endPoint x: 179, endPoint y: 198, distance: 186.5
click at [179, 12] on div "Order # 86688788" at bounding box center [280, 12] width 553 height 0
type input "5399005147"
click at [481, 217] on select "CAD USD EUR ZAR RON ANG ARN AUD AUS AWG BBD BFR BGN BHD BMD BND BRC BRL CHP CKZ…" at bounding box center [508, 216] width 80 height 10
click at [481, 216] on select "CAD USD EUR ZAR RON ANG ARN AUD AUS AWG BBD BFR BGN BHD BMD BND BRC BRL CHP CKZ…" at bounding box center [508, 216] width 80 height 10
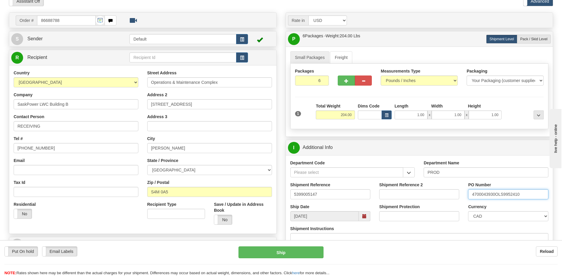
drag, startPoint x: 529, startPoint y: 194, endPoint x: 496, endPoint y: 194, distance: 33.2
click at [496, 194] on input "4700043930OLS9952410" at bounding box center [508, 194] width 80 height 10
drag, startPoint x: 522, startPoint y: 195, endPoint x: 444, endPoint y: 193, distance: 78.5
click at [452, 197] on div "Shipment Reference 5399005147 Shipment Reference 2 PO Number 4700043930" at bounding box center [419, 193] width 267 height 22
click at [469, 195] on input "68323" at bounding box center [508, 194] width 80 height 10
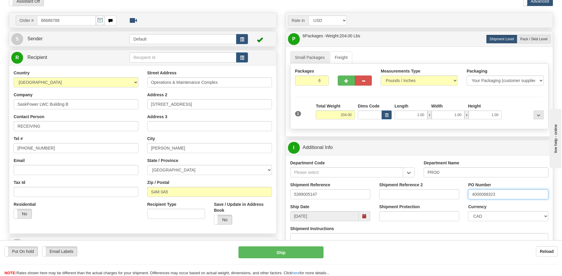
drag, startPoint x: 477, startPoint y: 196, endPoint x: 482, endPoint y: 219, distance: 23.1
click at [477, 198] on input "4000068323" at bounding box center [508, 194] width 80 height 10
type input "4400068323"
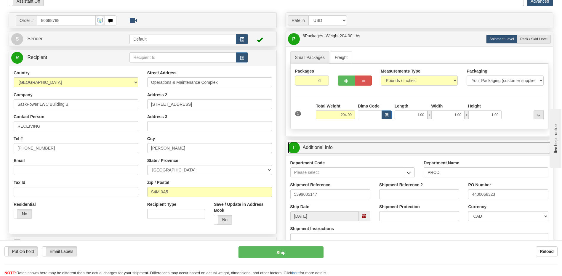
click at [338, 145] on link "I Additional Info" at bounding box center [419, 147] width 263 height 12
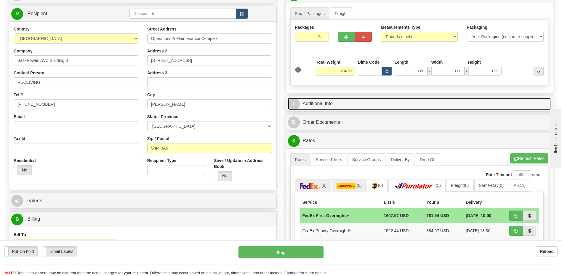
scroll to position [118, 0]
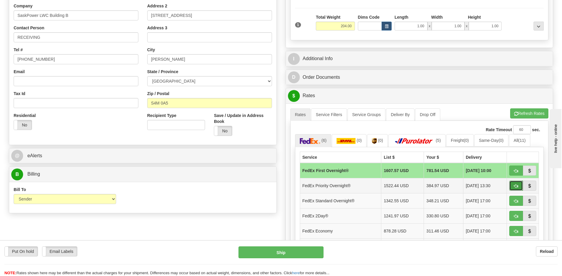
click at [513, 188] on button "button" at bounding box center [516, 186] width 14 height 10
type input "01"
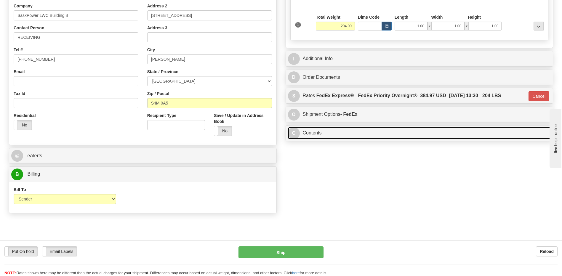
click at [340, 133] on link "C Contents" at bounding box center [419, 133] width 263 height 12
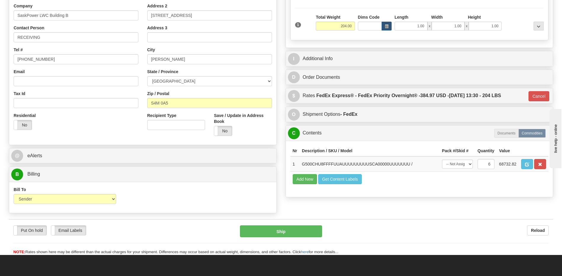
click at [543, 167] on button "button" at bounding box center [540, 164] width 12 height 10
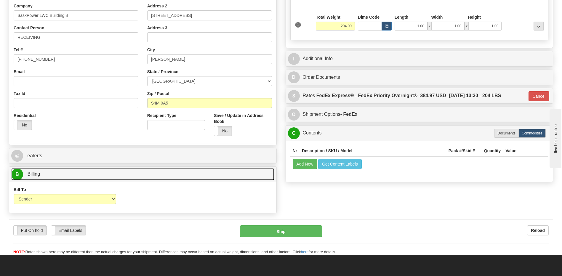
click at [47, 175] on link "B Billing" at bounding box center [142, 174] width 263 height 12
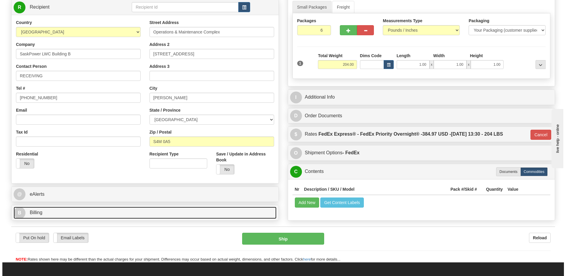
scroll to position [30, 0]
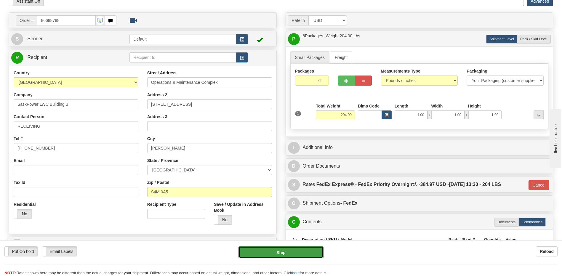
click at [262, 253] on button "Ship" at bounding box center [280, 252] width 85 height 12
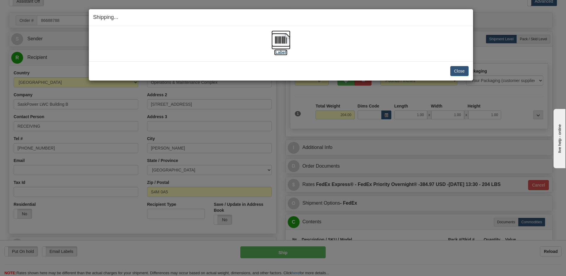
click at [280, 37] on img at bounding box center [280, 39] width 19 height 19
click at [460, 73] on button "Close" at bounding box center [459, 71] width 18 height 10
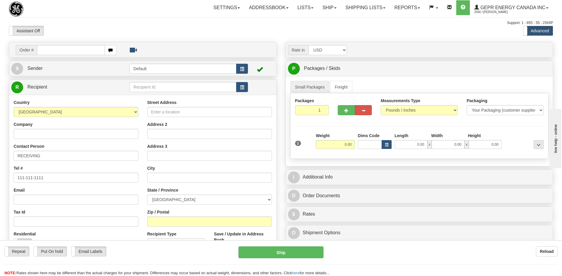
click at [68, 53] on input "text" at bounding box center [70, 50] width 67 height 10
type input "86688298"
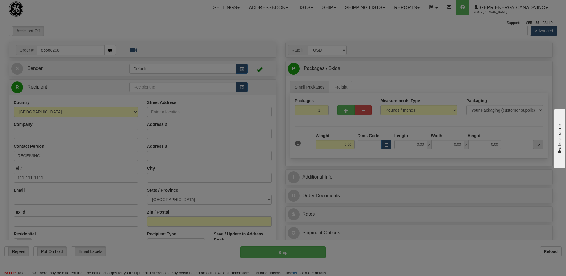
click at [76, 30] on body "Training Course Close Toggle navigation Settings Shipping Preferences New Recip…" at bounding box center [283, 138] width 566 height 276
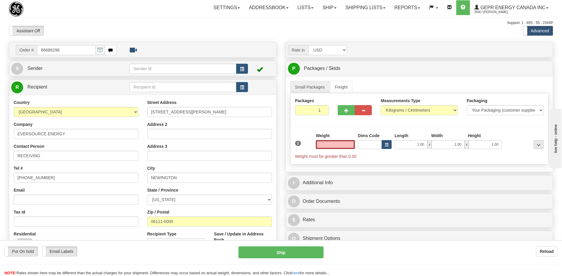
click at [341, 144] on input "text" at bounding box center [335, 144] width 39 height 9
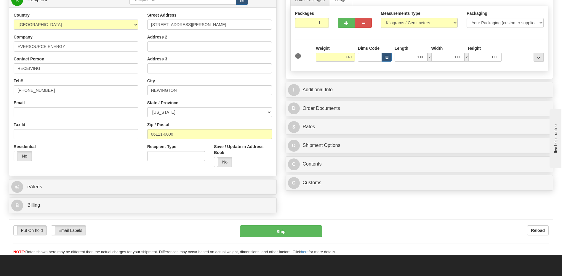
scroll to position [148, 0]
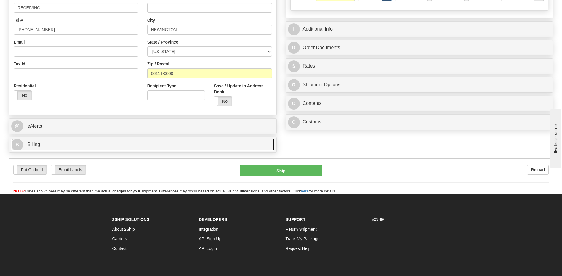
type input "140.00"
click at [54, 146] on link "B Billing" at bounding box center [142, 145] width 263 height 12
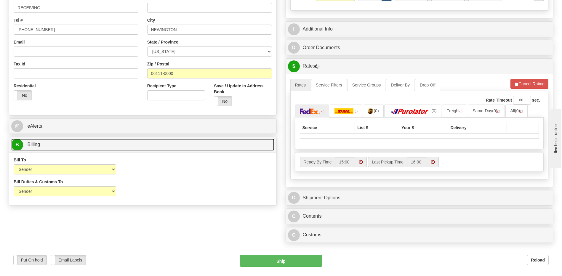
click at [54, 146] on link "B Billing" at bounding box center [142, 145] width 263 height 12
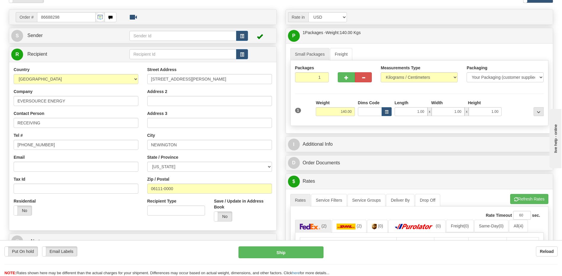
scroll to position [0, 0]
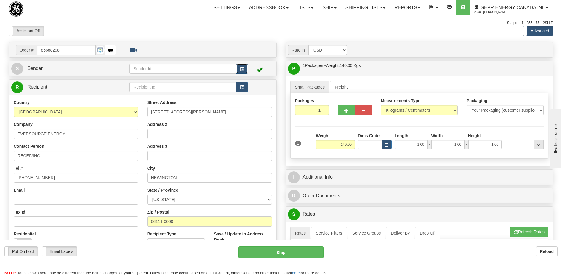
click at [239, 68] on button "button" at bounding box center [242, 69] width 12 height 10
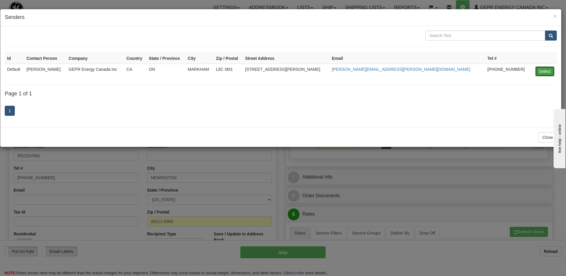
click at [543, 70] on button "Select" at bounding box center [544, 71] width 19 height 10
type input "Default"
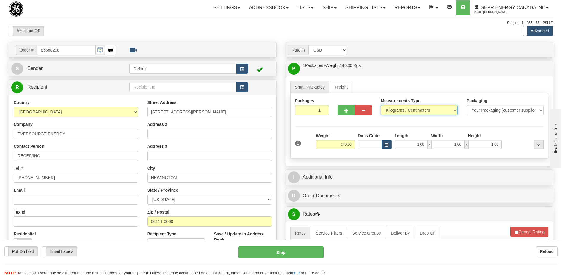
click at [422, 111] on select "Pounds / Inches Kilograms / Centimeters" at bounding box center [418, 110] width 77 height 10
select select "0"
click at [380, 105] on select "Pounds / Inches Kilograms / Centimeters" at bounding box center [418, 110] width 77 height 10
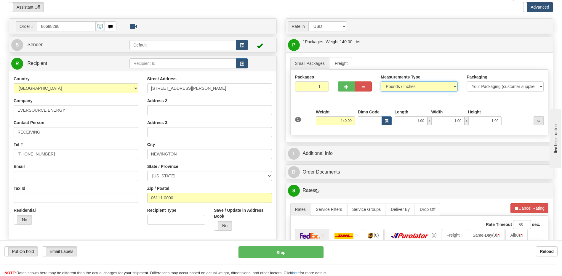
scroll to position [59, 0]
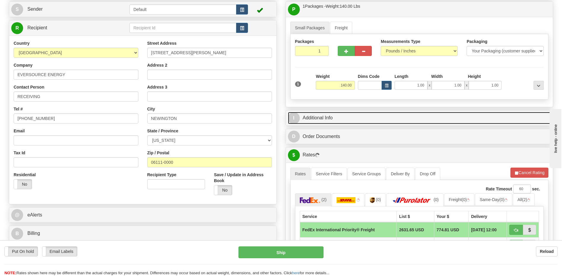
drag, startPoint x: 380, startPoint y: 118, endPoint x: 379, endPoint y: 126, distance: 7.7
click at [379, 119] on link "I Additional Info" at bounding box center [419, 118] width 263 height 12
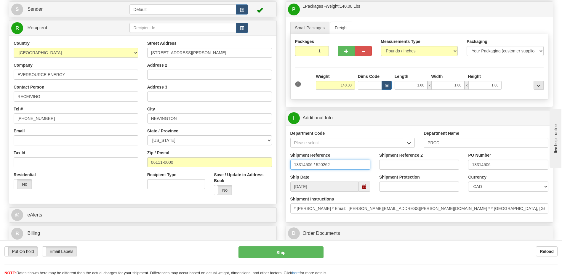
drag, startPoint x: 359, startPoint y: 165, endPoint x: 188, endPoint y: 176, distance: 171.2
type input "5399004036"
click button "Delete" at bounding box center [0, 0] width 0 height 0
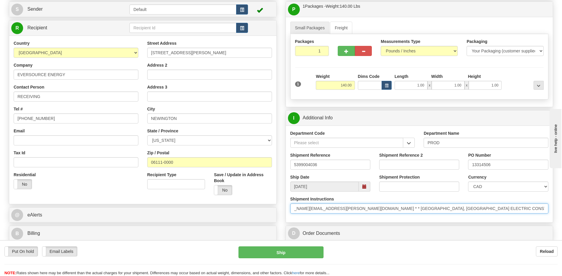
scroll to position [0, 0]
drag, startPoint x: 444, startPoint y: 211, endPoint x: 227, endPoint y: 224, distance: 217.7
click at [311, 209] on input "* CHRISTOPHER DERIENZO * Email: christopher.derienzo@eversource.com * * BERLIN,…" at bounding box center [419, 208] width 258 height 10
drag, startPoint x: 350, startPoint y: 208, endPoint x: 298, endPoint y: 210, distance: 51.5
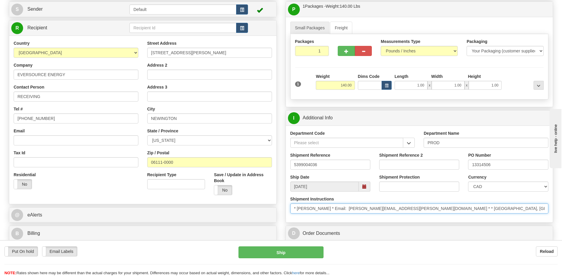
click at [298, 210] on input "* CHRISTOPHER DERIENZO * Email: christopher.derienzo@eversource.com * * BERLIN,…" at bounding box center [419, 208] width 258 height 10
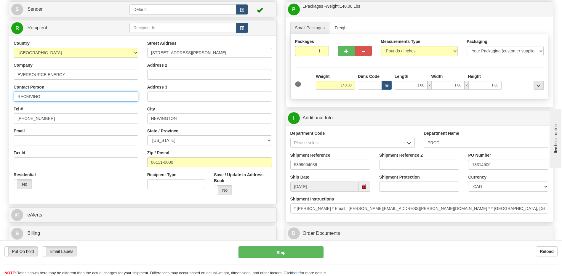
drag, startPoint x: -1, startPoint y: 92, endPoint x: 0, endPoint y: 87, distance: 4.9
click at [0, 90] on html "Training Course Close Toggle navigation Settings Shipping Preferences New Sende…" at bounding box center [281, 79] width 562 height 276
paste input "CHRISTOPHER DERIENZO"
type input "ATTN: CHRISTOPHER DERIENZO"
click at [97, 193] on div "Residential Yes No" at bounding box center [76, 183] width 134 height 22
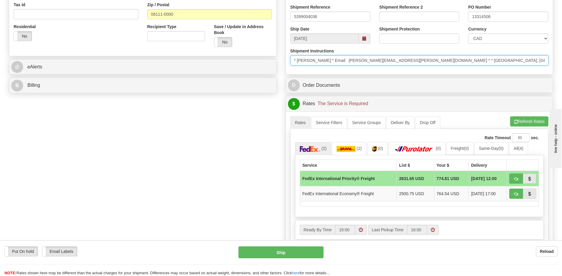
scroll to position [0, 144]
drag, startPoint x: 294, startPoint y: 59, endPoint x: 583, endPoint y: 73, distance: 288.9
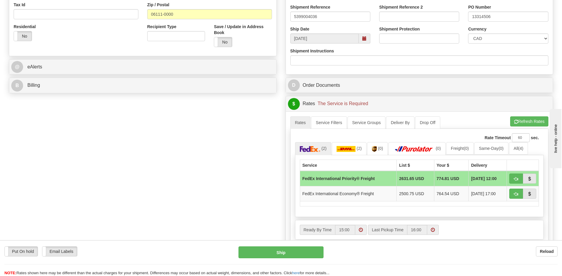
click at [191, 170] on div "Order # 86688298 S Sender" at bounding box center [280, 74] width 553 height 479
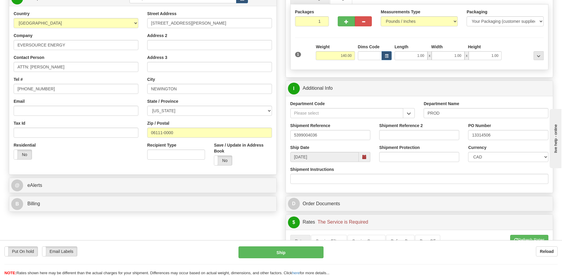
scroll to position [30, 0]
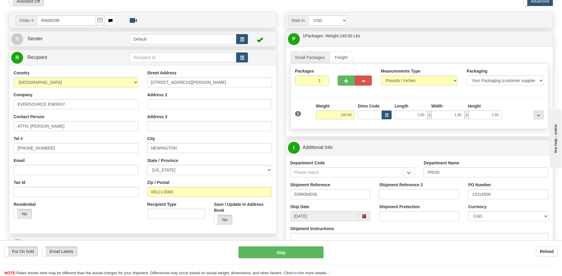
click at [92, 212] on div "Residential Yes No" at bounding box center [76, 212] width 134 height 22
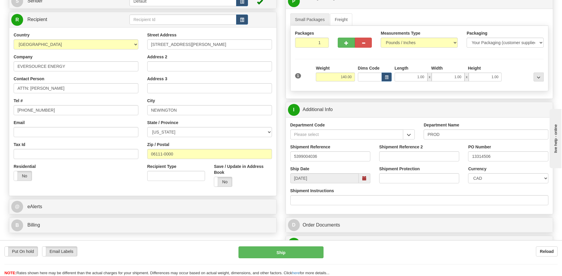
scroll to position [148, 0]
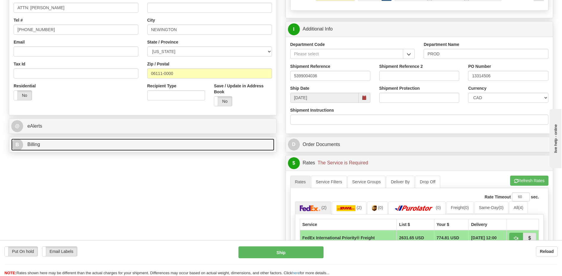
click at [98, 145] on link "B Billing" at bounding box center [142, 145] width 263 height 12
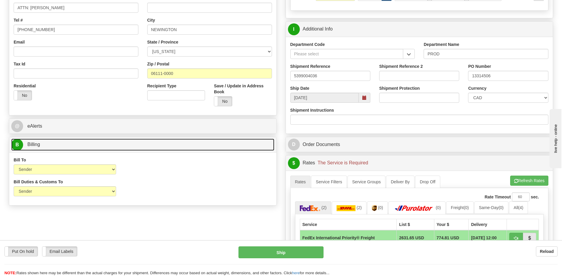
click at [98, 145] on link "B Billing" at bounding box center [142, 145] width 263 height 12
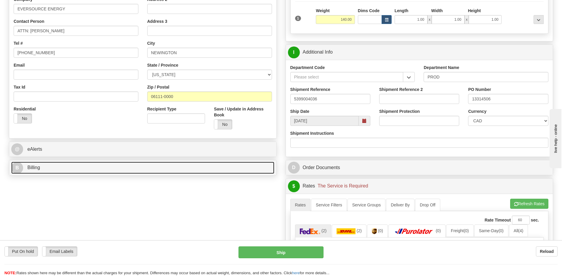
scroll to position [89, 0]
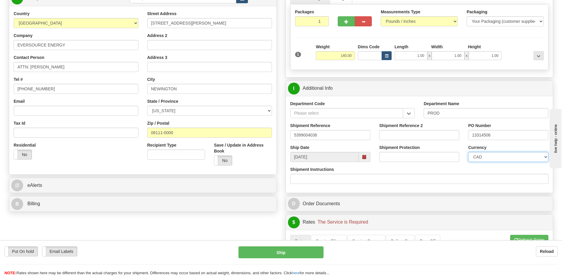
click at [492, 158] on select "CAD USD EUR ZAR RON ANG ARN AUD AUS AWG BBD BFR BGN BHD BMD BND BRC BRL CHP CKZ…" at bounding box center [508, 157] width 80 height 10
select select "1"
click at [468, 152] on select "CAD USD EUR ZAR RON ANG ARN AUD AUS AWG BBD BFR BGN BHD BMD BND BRC BRL CHP CKZ…" at bounding box center [508, 157] width 80 height 10
drag, startPoint x: 476, startPoint y: 134, endPoint x: 454, endPoint y: 135, distance: 21.9
click at [454, 135] on div "Shipment Reference 5399004036 Shipment Reference 2 PO Number 13314506" at bounding box center [419, 134] width 267 height 22
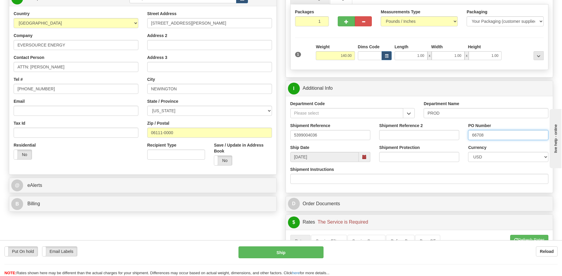
click at [469, 135] on input "66708" at bounding box center [508, 135] width 80 height 10
type input "4400066708"
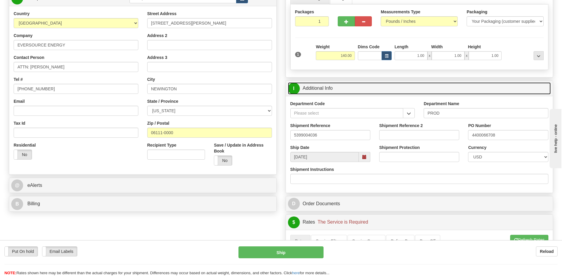
click at [352, 88] on link "I Additional Info" at bounding box center [419, 88] width 263 height 12
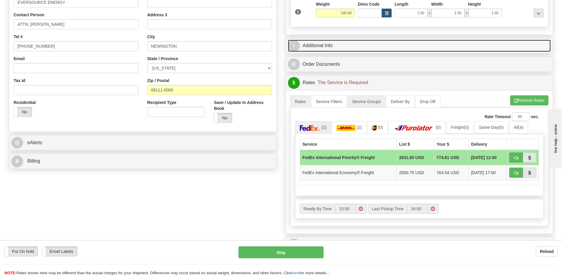
scroll to position [178, 0]
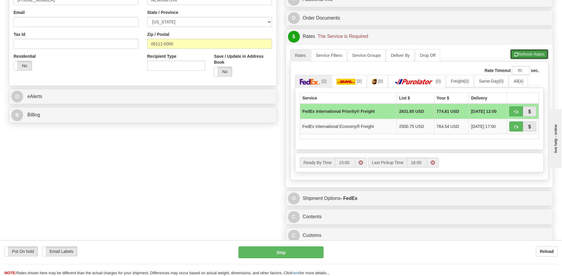
click at [523, 53] on button "Refresh Rates" at bounding box center [529, 54] width 38 height 10
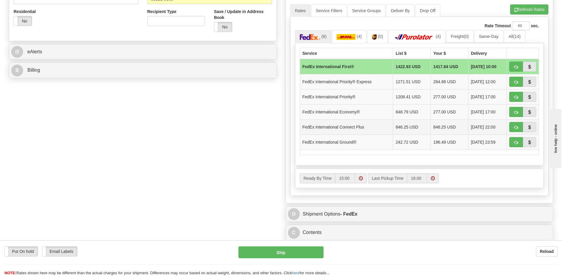
scroll to position [220, 0]
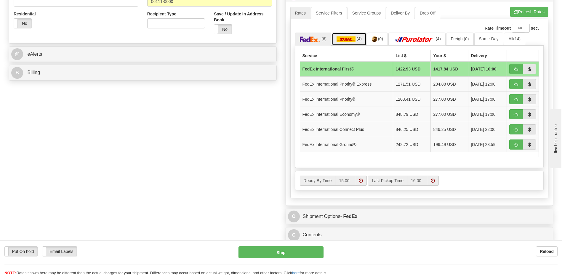
click at [353, 38] on img at bounding box center [345, 39] width 19 height 6
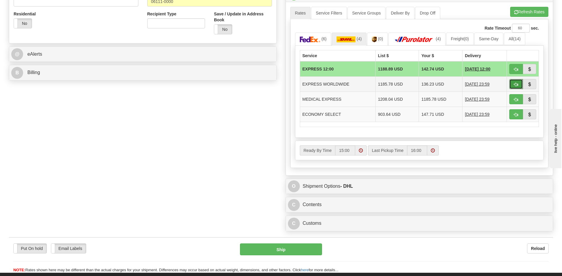
click at [512, 84] on button "button" at bounding box center [516, 84] width 14 height 10
type input "P"
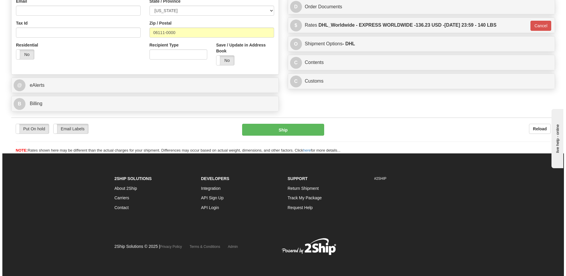
scroll to position [189, 0]
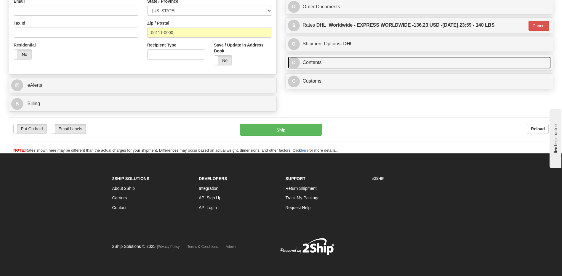
click at [347, 63] on link "C Contents" at bounding box center [419, 63] width 263 height 12
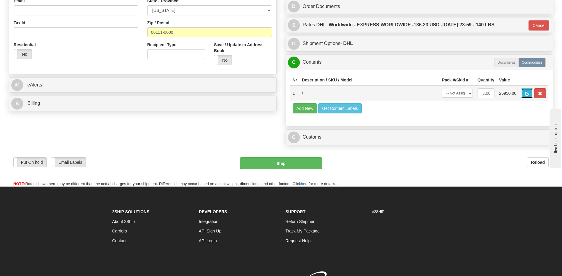
click at [522, 94] on button "button" at bounding box center [527, 93] width 12 height 10
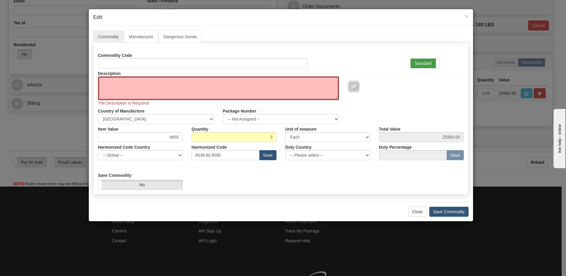
click at [426, 65] on label "Standard" at bounding box center [425, 63] width 29 height 9
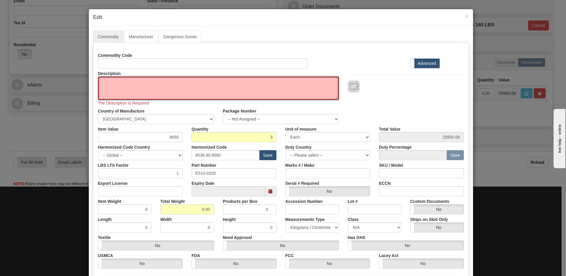
click at [141, 90] on textarea "Description" at bounding box center [218, 88] width 241 height 24
paste textarea "Momentary Relay Panel, Northeast Utilities, 240V, 10a"
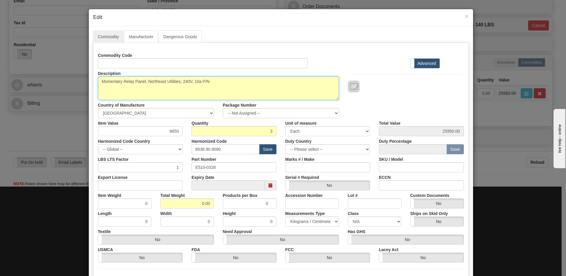
click at [218, 82] on textarea "Momentary Relay Panel, Northeast Utilities, 240V, 10a P/N" at bounding box center [218, 88] width 241 height 24
paste textarea "E510-0328"
type textarea "Momentary Relay Panel, Northeast Utilities, 240V, 10a P/N E510-0328"
drag, startPoint x: 192, startPoint y: 203, endPoint x: 247, endPoint y: 208, distance: 55.8
click at [247, 208] on div "Item Weight 0 Total Weight 0.00 Products per Box 0 Accession Number Lot # Custo…" at bounding box center [281, 199] width 375 height 18
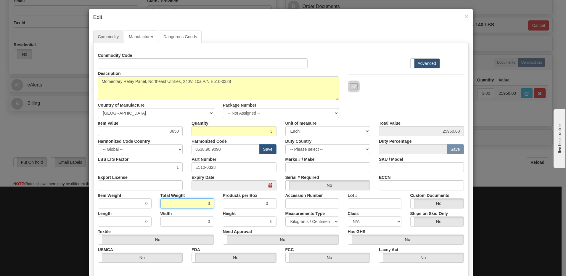
type input "3"
type input "1.0000"
drag, startPoint x: 117, startPoint y: 203, endPoint x: 143, endPoint y: 202, distance: 25.5
click at [117, 203] on input "1.0000" at bounding box center [125, 203] width 54 height 10
drag, startPoint x: 225, startPoint y: 166, endPoint x: 83, endPoint y: 165, distance: 141.5
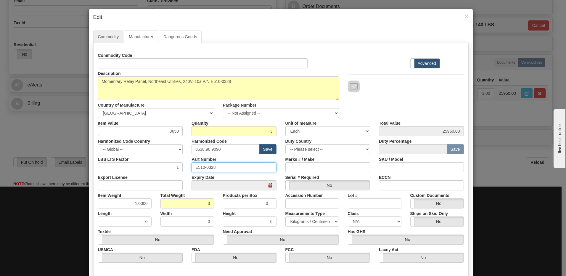
click at [83, 165] on div "× Edit Commodity Manufacturer Dangerous Goods Commodity Code Standard Advanced …" at bounding box center [283, 138] width 566 height 276
drag, startPoint x: 225, startPoint y: 147, endPoint x: 137, endPoint y: 150, distance: 87.7
click at [137, 150] on div "Harmonized Code Country -- Global -- AFGHANISTAN ALAND ISLANDS ALBANIA ALGERIA …" at bounding box center [281, 145] width 375 height 18
paste input "7.10.917"
type input "8537.10.9170"
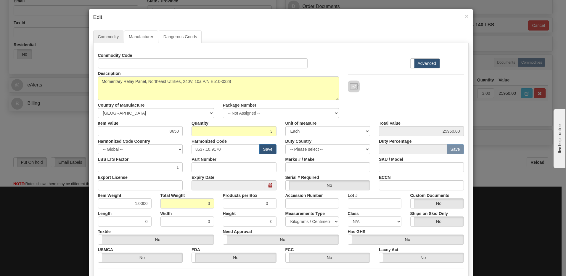
click at [163, 143] on div "Harmonized Code Country -- Global -- AFGHANISTAN ALAND ISLANDS ALBANIA ALGERIA …" at bounding box center [141, 145] width 94 height 18
drag, startPoint x: 159, startPoint y: 131, endPoint x: 202, endPoint y: 137, distance: 42.7
click at [202, 137] on div "Commodity Code Standard Advanced Description Momentary Relay Panel, Northeast U…" at bounding box center [281, 156] width 366 height 212
type input "11016"
type input "33048.00"
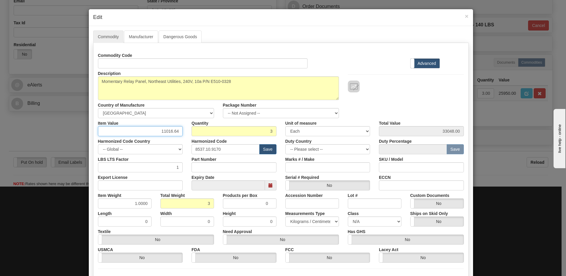
type input "11016.64"
type input "33049.92"
click at [413, 132] on input "33049.92" at bounding box center [421, 131] width 85 height 10
click at [407, 101] on div "Description Momentary Relay Panel, Northeast Utilities, 240V, 10a P/N E510-0328…" at bounding box center [281, 93] width 375 height 50
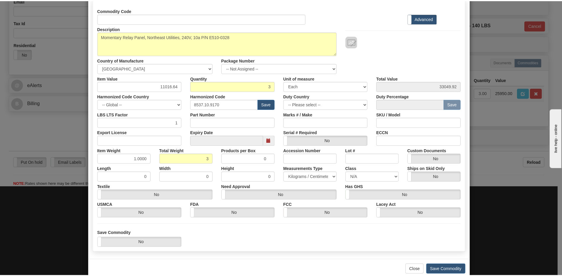
scroll to position [57, 0]
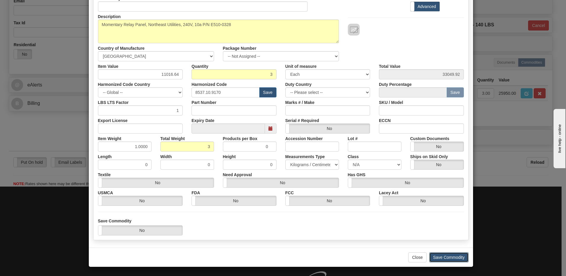
click at [459, 259] on button "Save Commodity" at bounding box center [448, 257] width 39 height 10
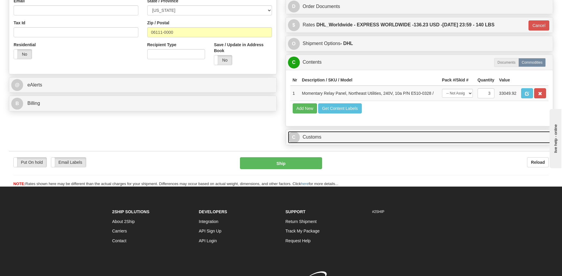
drag, startPoint x: 334, startPoint y: 137, endPoint x: 334, endPoint y: 125, distance: 12.1
click at [334, 137] on link "C Customs" at bounding box center [419, 137] width 263 height 12
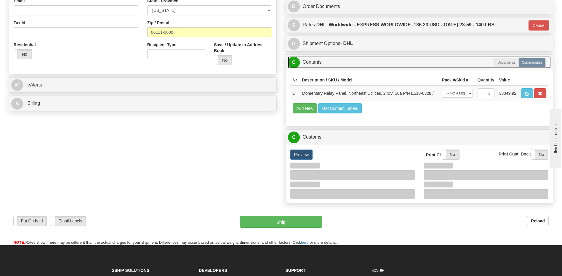
click at [323, 62] on link "C Contents" at bounding box center [419, 62] width 263 height 12
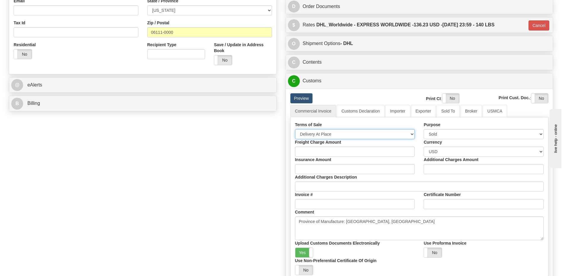
click at [319, 134] on select "Free Carrier Free On Board Ex Works Delivered Duty Unpaid Delivered Duty Paid C…" at bounding box center [355, 134] width 120 height 10
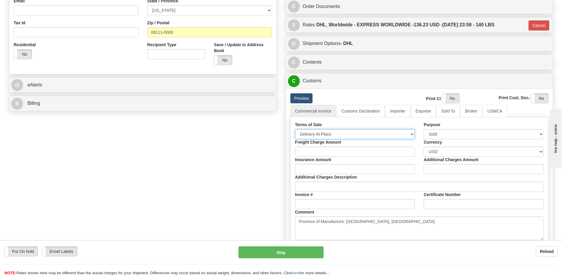
select select "7"
click at [295, 129] on select "Free Carrier Free On Board Ex Works Delivered Duty Unpaid Delivered Duty Paid C…" at bounding box center [355, 134] width 120 height 10
click at [355, 116] on link "Customs Declaration" at bounding box center [360, 111] width 48 height 12
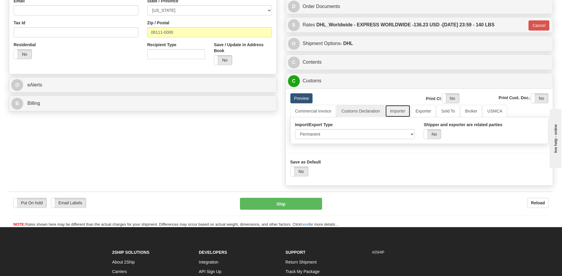
click at [386, 112] on link "Importer" at bounding box center [397, 111] width 25 height 12
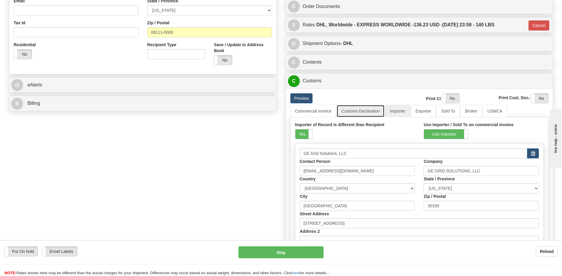
click at [366, 111] on link "Customs Declaration" at bounding box center [360, 111] width 48 height 12
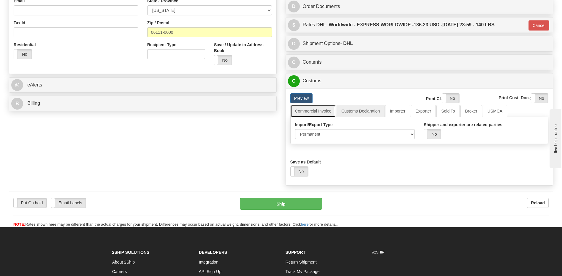
click at [311, 110] on link "Commercial Invoice" at bounding box center [313, 111] width 46 height 12
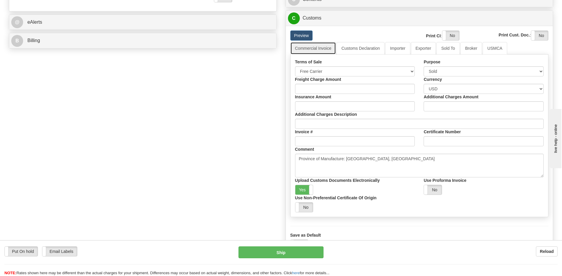
scroll to position [219, 0]
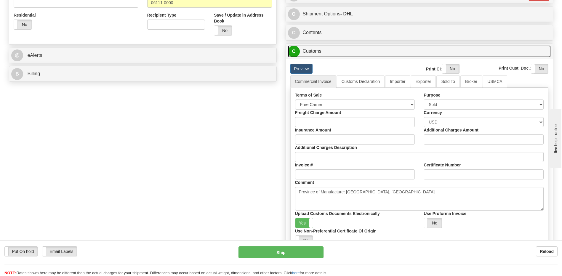
click at [322, 52] on link "C Customs" at bounding box center [419, 51] width 263 height 12
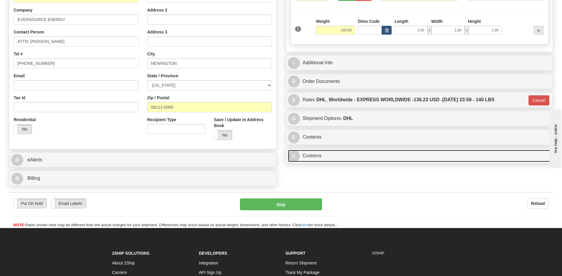
scroll to position [71, 0]
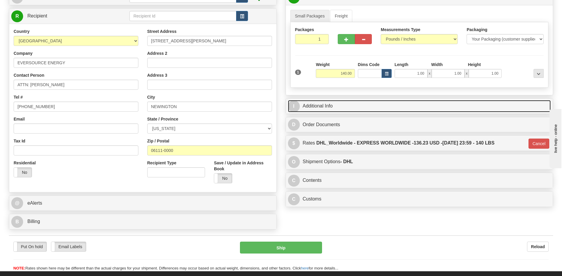
click at [339, 106] on link "I Additional Info" at bounding box center [419, 106] width 263 height 12
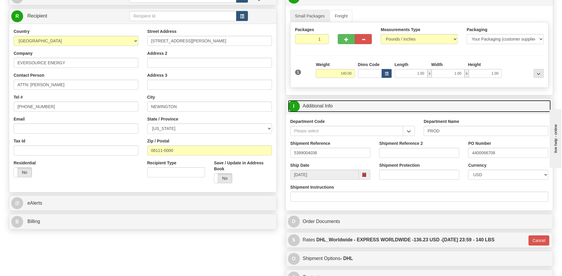
click at [339, 106] on link "I Additional Info" at bounding box center [419, 106] width 263 height 12
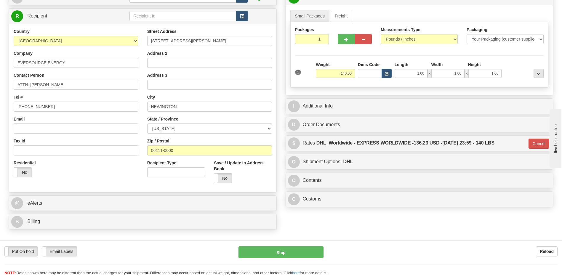
click at [126, 177] on div "Residential Yes No" at bounding box center [76, 171] width 134 height 22
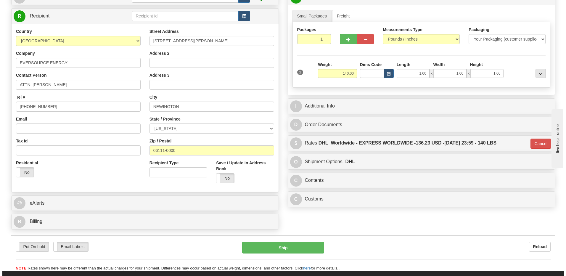
scroll to position [160, 0]
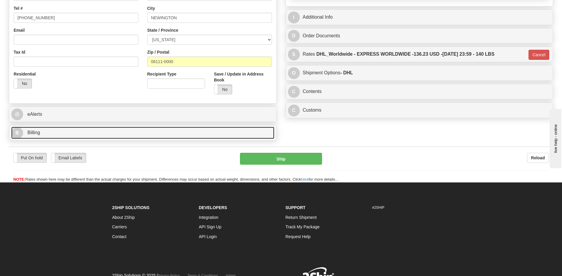
click at [58, 131] on link "B Billing" at bounding box center [142, 133] width 263 height 12
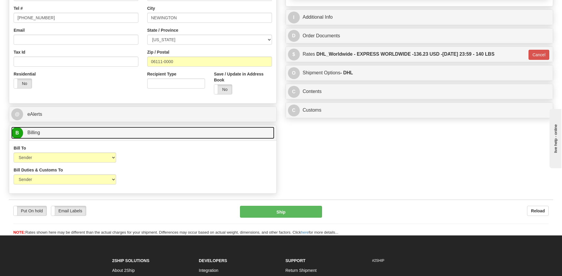
click at [58, 131] on link "B Billing" at bounding box center [142, 133] width 263 height 12
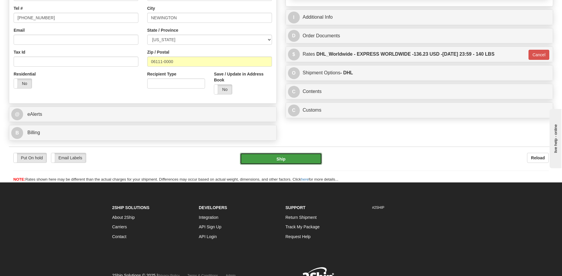
click at [247, 160] on button "Ship" at bounding box center [281, 159] width 82 height 12
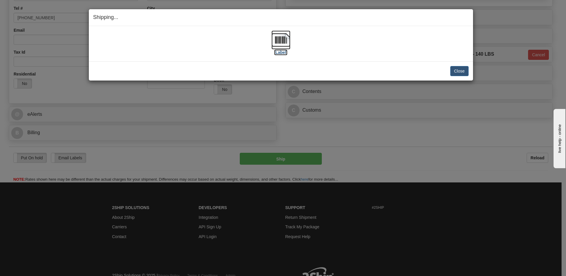
click at [279, 41] on img at bounding box center [280, 39] width 19 height 19
click at [453, 71] on button "Close" at bounding box center [459, 71] width 18 height 10
click at [455, 73] on button "Close" at bounding box center [459, 71] width 18 height 10
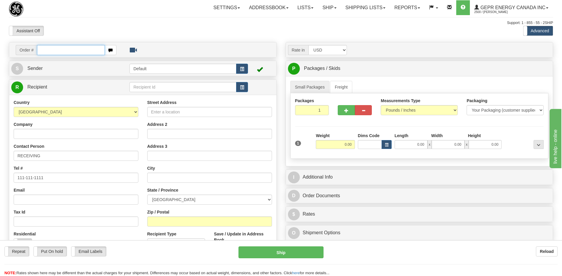
paste input "0086689367"
click at [46, 52] on input "0086689367" at bounding box center [70, 50] width 67 height 10
type input "86689367"
click at [94, 36] on body "Training Course Close Toggle navigation Settings Shipping Preferences New Recip…" at bounding box center [281, 138] width 562 height 276
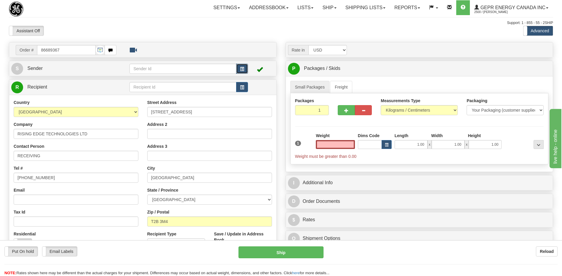
type input "0.00"
click at [240, 70] on span "button" at bounding box center [242, 69] width 4 height 4
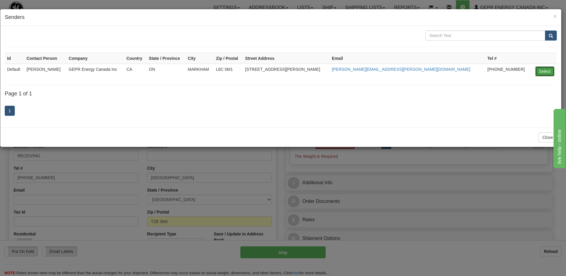
click at [544, 69] on button "Select" at bounding box center [544, 71] width 19 height 10
type input "Default"
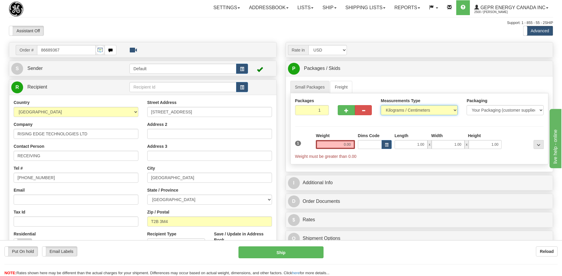
click at [408, 112] on select "Pounds / Inches Kilograms / Centimeters" at bounding box center [418, 110] width 77 height 10
select select "0"
click at [380, 105] on select "Pounds / Inches Kilograms / Centimeters" at bounding box center [418, 110] width 77 height 10
drag, startPoint x: 338, startPoint y: 141, endPoint x: 398, endPoint y: 152, distance: 61.0
click at [398, 152] on div "1 Weight 0.00 Dims Code 1.00" at bounding box center [419, 146] width 252 height 27
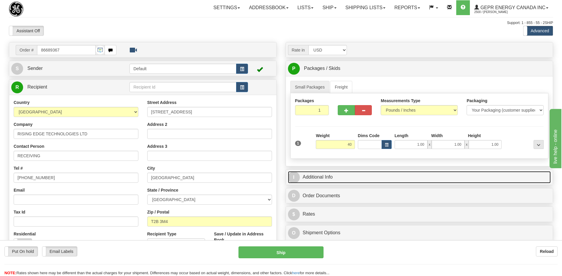
type input "40.00"
click at [375, 181] on link "I Additional Info" at bounding box center [419, 177] width 263 height 12
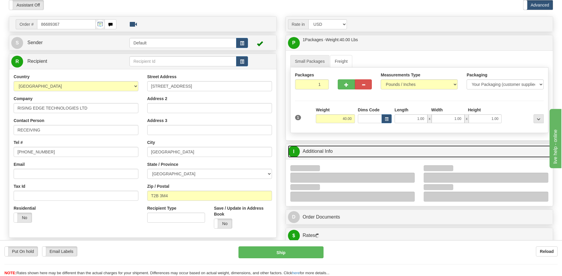
scroll to position [118, 0]
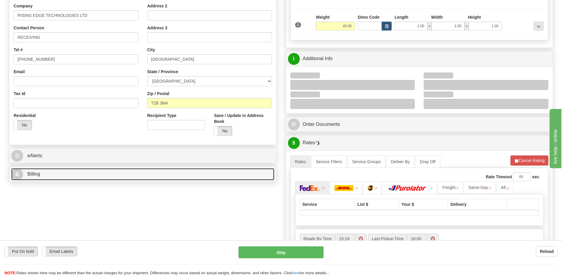
click at [145, 176] on link "B Billing" at bounding box center [142, 174] width 263 height 12
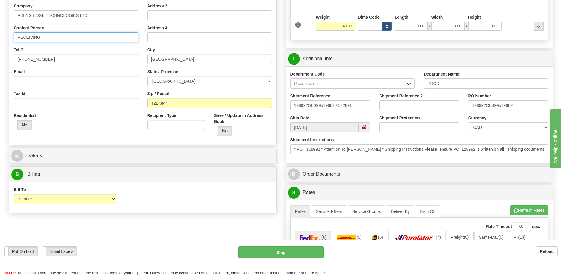
drag, startPoint x: 47, startPoint y: 39, endPoint x: -1, endPoint y: 31, distance: 48.6
click at [0, 31] on html "Training Course Close Toggle navigation Settings Shipping Preferences New Sende…" at bounding box center [281, 20] width 562 height 276
paste input "[PERSON_NAME] Phone: [PHONE_NUMBER]"
drag, startPoint x: 95, startPoint y: 37, endPoint x: 64, endPoint y: 38, distance: 31.4
click at [64, 38] on input "[PERSON_NAME] Phone: [PHONE_NUMBER]" at bounding box center [76, 37] width 125 height 10
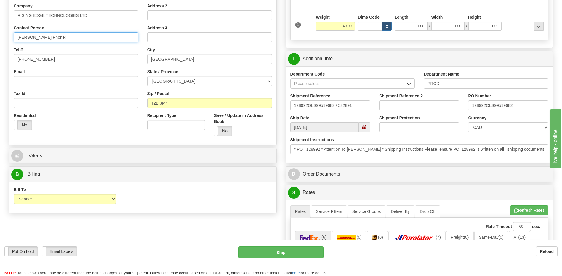
type input "[PERSON_NAME] Phone:"
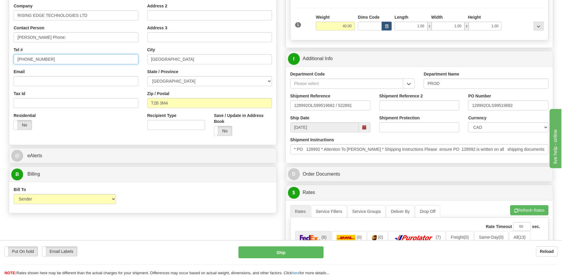
drag, startPoint x: 69, startPoint y: 58, endPoint x: -1, endPoint y: 63, distance: 70.0
click at [0, 63] on html "Training Course Close Toggle navigation Settings Shipping Preferences New Sende…" at bounding box center [281, 20] width 562 height 276
paste input "[PHONE_NUMBER]"
type input "[PHONE_NUMBER]"
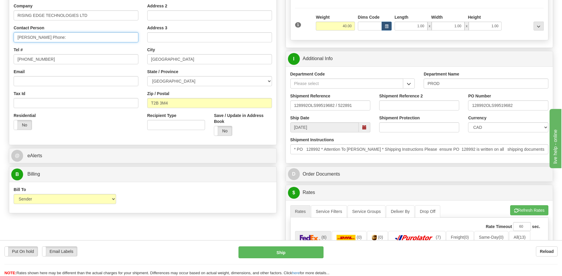
drag, startPoint x: 65, startPoint y: 39, endPoint x: 50, endPoint y: 40, distance: 15.1
click at [50, 40] on input "[PERSON_NAME] Phone:" at bounding box center [76, 37] width 125 height 10
click at [18, 39] on input "[PERSON_NAME]" at bounding box center [76, 37] width 125 height 10
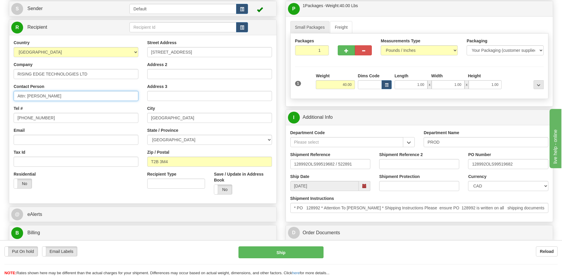
scroll to position [59, 0]
type input "Attn: [PERSON_NAME]"
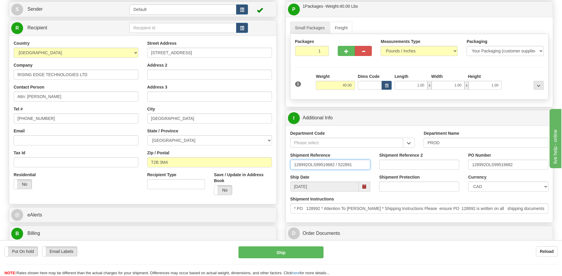
drag, startPoint x: 360, startPoint y: 163, endPoint x: 202, endPoint y: 166, distance: 158.7
click at [329, 166] on input "539900" at bounding box center [330, 165] width 80 height 10
type input "5399005791"
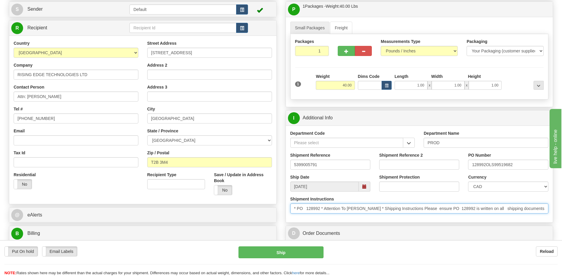
scroll to position [0, 235]
drag, startPoint x: 293, startPoint y: 211, endPoint x: 608, endPoint y: 218, distance: 315.6
click at [561, 217] on html "Training Course Close Toggle navigation Settings Shipping Preferences New Sende…" at bounding box center [281, 79] width 562 height 276
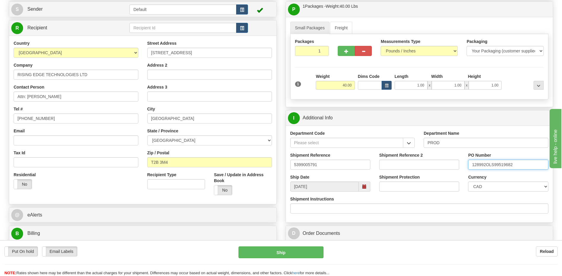
drag, startPoint x: 518, startPoint y: 165, endPoint x: 404, endPoint y: 176, distance: 114.1
click at [404, 176] on div "Department Code Department Name PROD Shipment Reference 5399005791 Shipment Ref…" at bounding box center [419, 174] width 267 height 97
click at [501, 165] on input "44000" at bounding box center [508, 165] width 80 height 10
type input "4400069274"
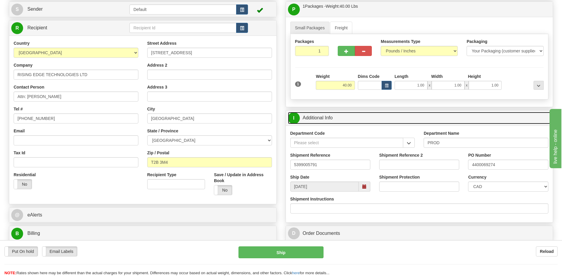
click at [342, 113] on link "I Additional Info" at bounding box center [419, 118] width 263 height 12
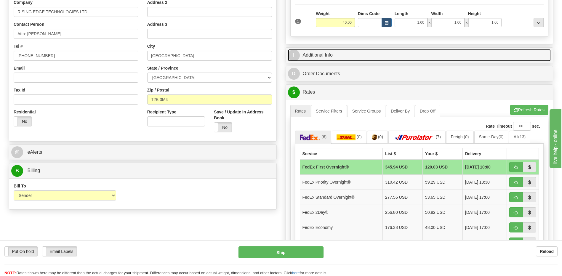
scroll to position [178, 0]
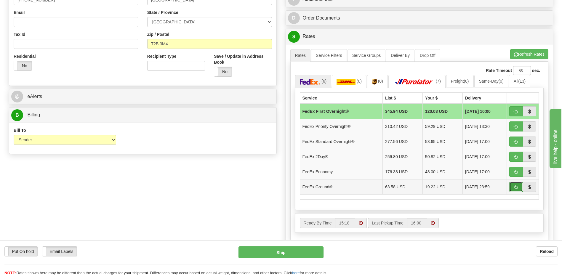
click at [514, 189] on span "button" at bounding box center [516, 187] width 4 height 4
type input "92"
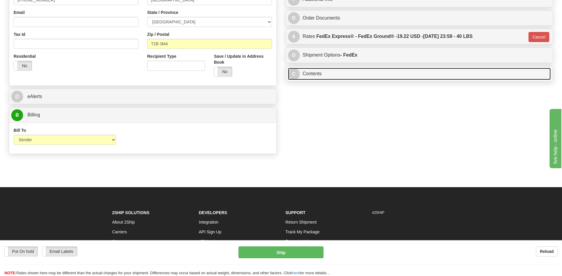
click at [319, 68] on link "C Contents" at bounding box center [419, 74] width 263 height 12
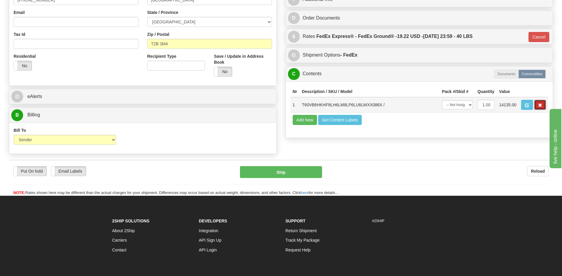
click at [541, 108] on button "button" at bounding box center [540, 105] width 12 height 10
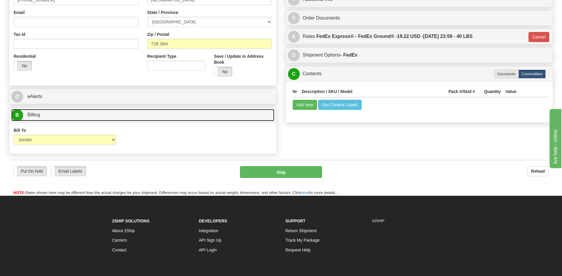
click at [79, 115] on link "B Billing" at bounding box center [142, 115] width 263 height 12
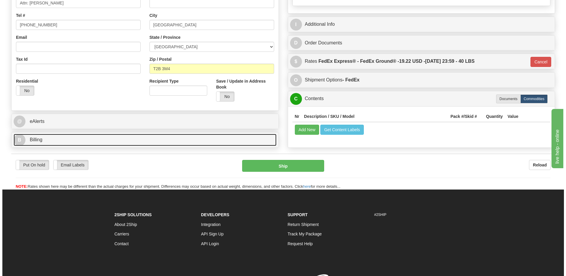
scroll to position [89, 0]
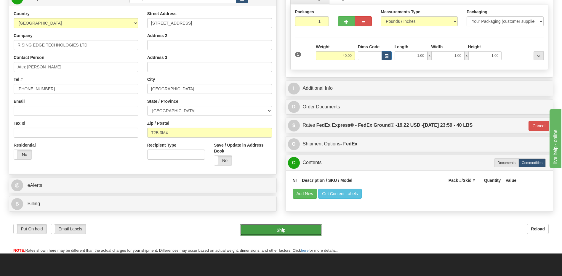
click at [294, 231] on button "Ship" at bounding box center [281, 230] width 82 height 12
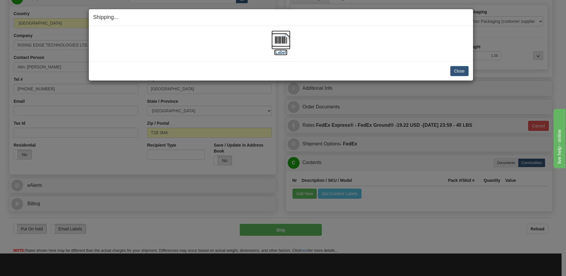
click at [286, 41] on img at bounding box center [280, 39] width 19 height 19
click at [459, 67] on button "Close" at bounding box center [459, 71] width 18 height 10
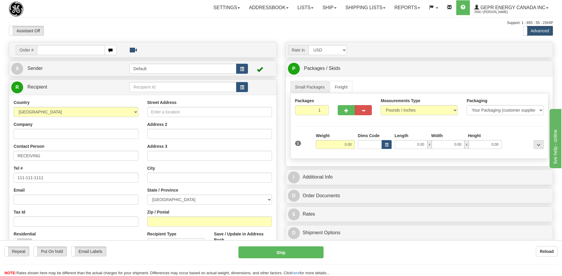
click at [64, 50] on input "text" at bounding box center [70, 50] width 67 height 10
click at [47, 49] on input "0086689360" at bounding box center [70, 50] width 67 height 10
type input "86689360"
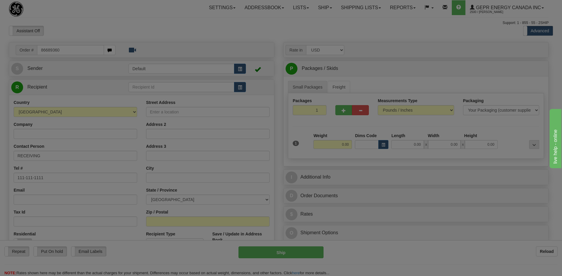
click at [73, 21] on body "Training Course Close Toggle navigation Settings Shipping Preferences New Recip…" at bounding box center [281, 138] width 562 height 276
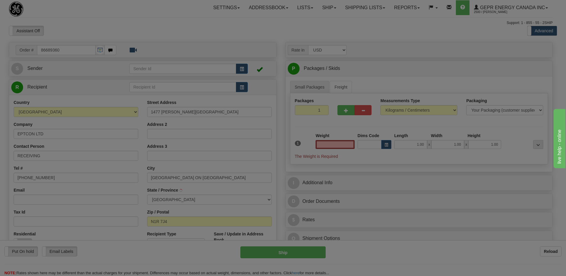
type input "0.00"
type input "[GEOGRAPHIC_DATA]"
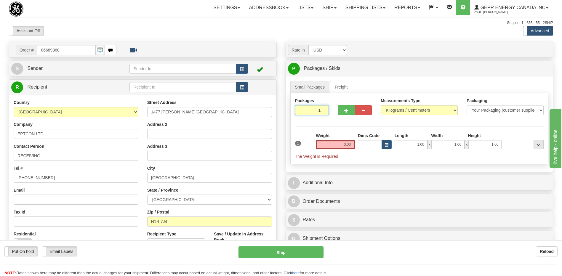
click at [307, 110] on input "1" at bounding box center [312, 110] width 34 height 10
type input "4"
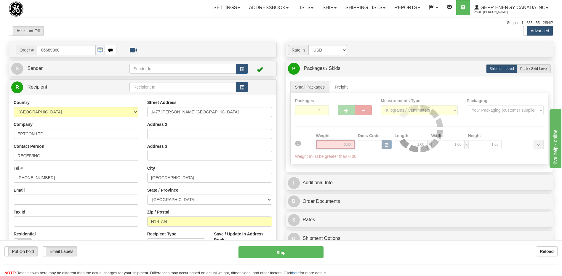
click at [346, 144] on div "Packages 4 1 Measurements Type" at bounding box center [419, 128] width 258 height 71
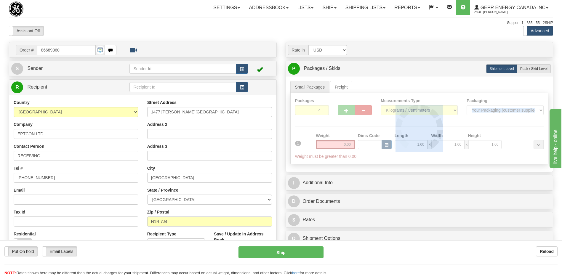
click at [346, 144] on div at bounding box center [419, 128] width 258 height 71
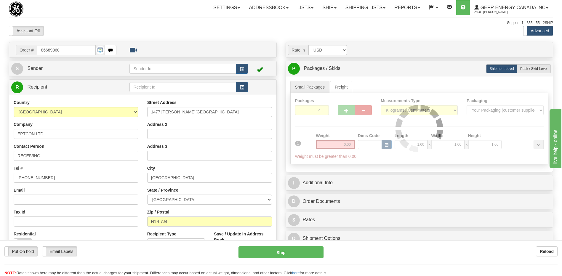
click at [346, 144] on div "Packages 4 1 Measurements Type" at bounding box center [419, 128] width 258 height 71
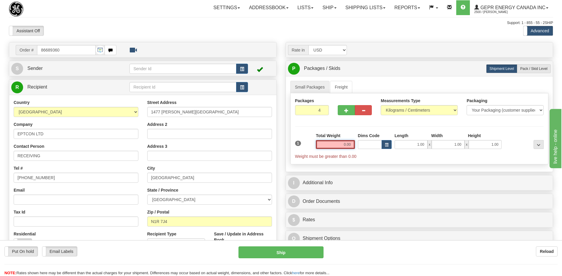
click at [346, 144] on input "0.00" at bounding box center [335, 144] width 39 height 9
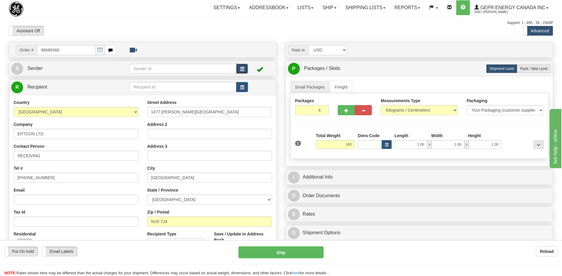
type input "160.00"
click at [240, 66] on button "button" at bounding box center [242, 69] width 12 height 10
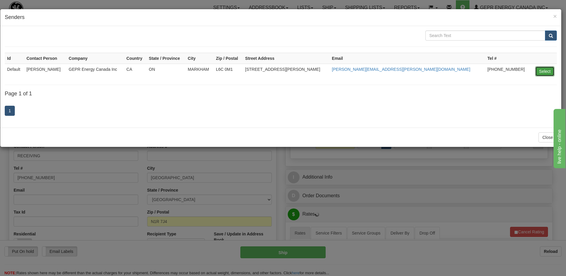
click at [540, 70] on button "Select" at bounding box center [544, 71] width 19 height 10
type input "Default"
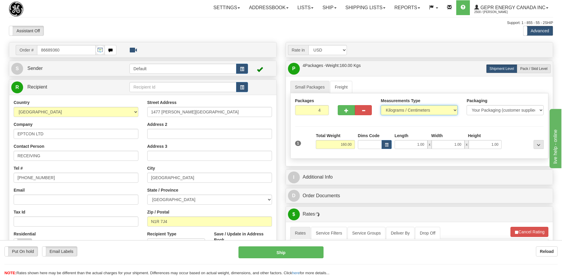
click at [429, 109] on select "Pounds / Inches Kilograms / Centimeters" at bounding box center [418, 110] width 77 height 10
select select "0"
click at [380, 105] on select "Pounds / Inches Kilograms / Centimeters" at bounding box center [418, 110] width 77 height 10
click at [216, 39] on div "Toggle navigation Settings Shipping Preferences Fields Preferences New" at bounding box center [281, 248] width 562 height 496
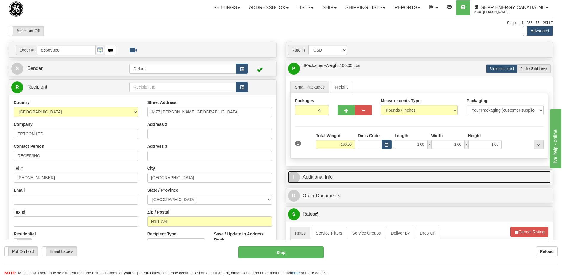
click at [308, 179] on link "I Additional Info" at bounding box center [419, 177] width 263 height 12
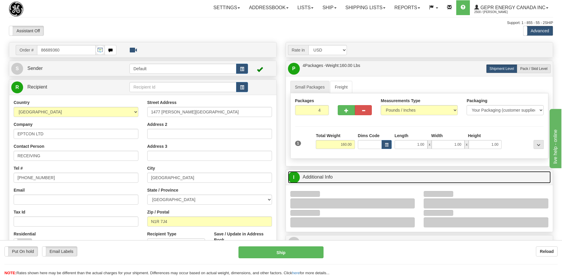
scroll to position [89, 0]
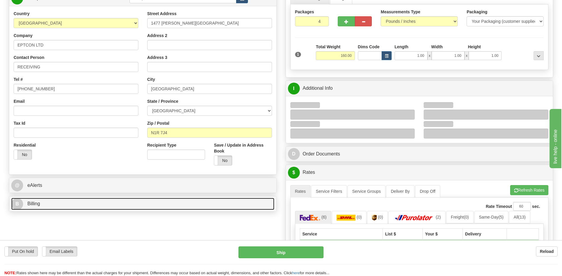
click at [112, 208] on link "B Billing" at bounding box center [142, 204] width 263 height 12
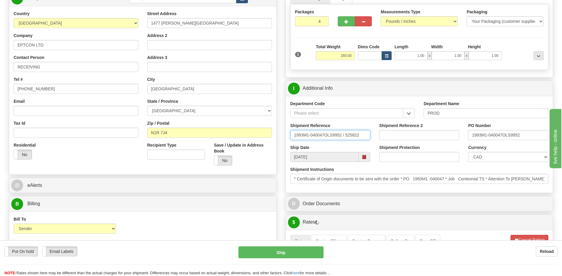
drag, startPoint x: 364, startPoint y: 134, endPoint x: 224, endPoint y: 144, distance: 139.5
click at [331, 133] on input "53990047" at bounding box center [330, 135] width 80 height 10
type input "5399004702"
click at [479, 157] on select "CAD USD EUR ZAR RON ANG ARN AUD AUS AWG BBD BFR BGN BHD BMD BND BRC BRL CHP CKZ…" at bounding box center [508, 157] width 80 height 10
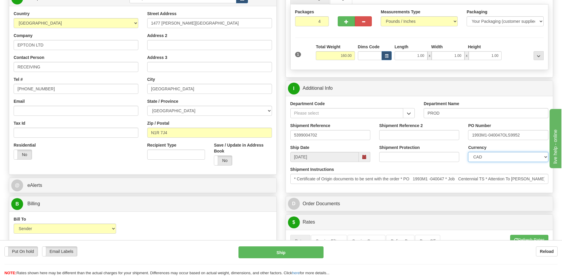
select select "1"
click at [468, 152] on select "CAD USD EUR ZAR RON ANG ARN AUD AUS AWG BBD BFR BGN BHD BMD BND BRC BRL CHP CKZ…" at bounding box center [508, 157] width 80 height 10
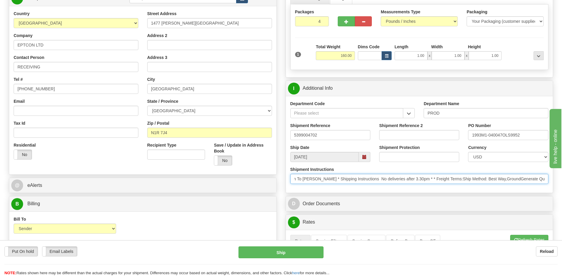
scroll to position [0, 225]
drag, startPoint x: 505, startPoint y: 178, endPoint x: 553, endPoint y: 180, distance: 47.7
click at [553, 180] on div "Rate in Account Currency ARN AWG AUD AUS BHD BBD BFR BMD BRC BRL GBP UKL BND BG…" at bounding box center [419, 213] width 276 height 520
type input "* Certificate of Origin documents to be sent with the order * PO 1993M1 -040047…"
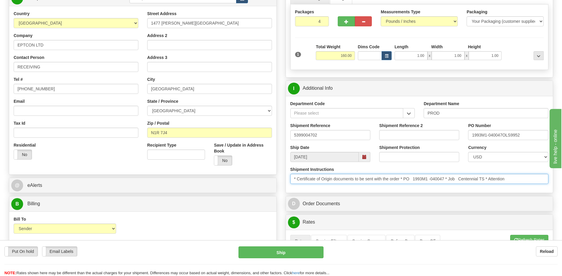
drag, startPoint x: 515, startPoint y: 181, endPoint x: 241, endPoint y: 194, distance: 273.8
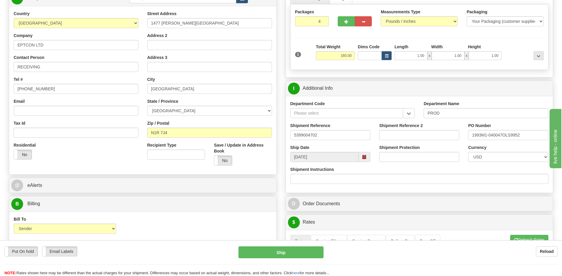
click at [110, 169] on div "Country AFGHANISTAN ALAND ISLANDS ALBANIA ALGERIA AMERICAN SAMOA ANDORRA ANGOLA…" at bounding box center [142, 90] width 267 height 159
drag, startPoint x: 48, startPoint y: 69, endPoint x: 0, endPoint y: 65, distance: 48.1
click at [0, 65] on html "Training Course Close Toggle navigation Settings Shipping Preferences New Sende…" at bounding box center [281, 49] width 562 height 276
paste input "Darshit Helaiya Phone: 519-620-4414 Email:"
drag, startPoint x: 104, startPoint y: 66, endPoint x: 89, endPoint y: 66, distance: 14.8
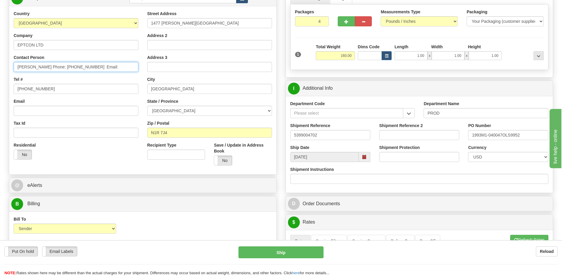
click at [89, 66] on input "Darshit Helaiya Phone: 519-620-4414 Email:" at bounding box center [76, 67] width 125 height 10
drag, startPoint x: 92, startPoint y: 68, endPoint x: 60, endPoint y: 68, distance: 31.7
click at [60, 68] on input "Darshit Helaiya Phone: 519-620-4414" at bounding box center [76, 67] width 125 height 10
type input "Darshit Helaiya Phone:"
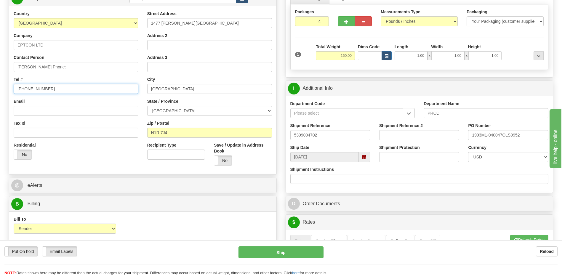
drag, startPoint x: 50, startPoint y: 91, endPoint x: 0, endPoint y: 97, distance: 50.2
click at [0, 97] on html "Training Course Close Toggle navigation Settings Shipping Preferences New Sende…" at bounding box center [281, 49] width 562 height 276
paste input "519-620-4414"
type input "519-620-4414"
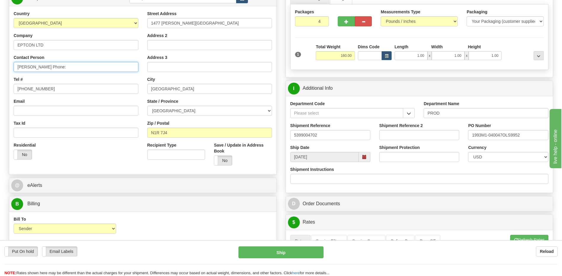
click at [71, 69] on input "Darshit Helaiya Phone:" at bounding box center [76, 67] width 125 height 10
click at [16, 68] on input "Darshit Helaiya" at bounding box center [76, 67] width 125 height 10
type input "Attn: Darshit Helaiya"
click at [184, 229] on div "Bill To Sender Recipient Third Party Collect Account 3rd Party Account List Ple…" at bounding box center [142, 227] width 267 height 22
drag, startPoint x: 527, startPoint y: 135, endPoint x: 433, endPoint y: 129, distance: 93.5
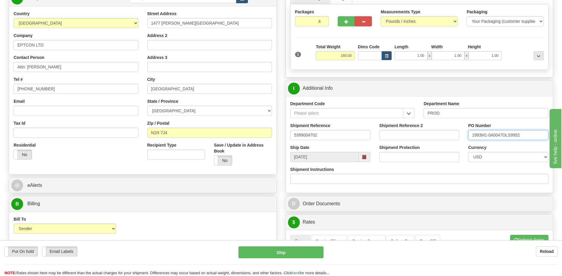
click at [448, 135] on div "Shipment Reference 5399004702 Shipment Reference 2 PO Number 1993M1-040047OLS99…" at bounding box center [419, 134] width 267 height 22
type input "4400067659"
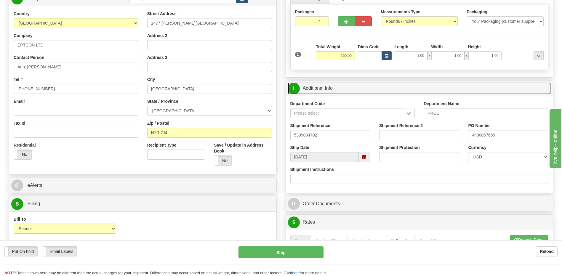
click at [347, 88] on link "I Additional Info" at bounding box center [419, 88] width 263 height 12
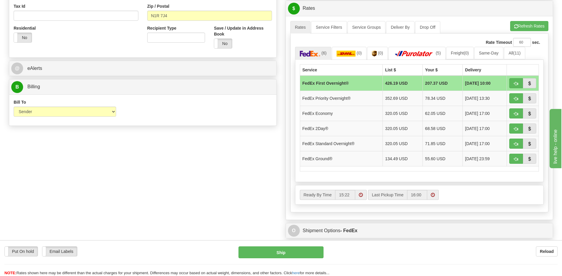
scroll to position [207, 0]
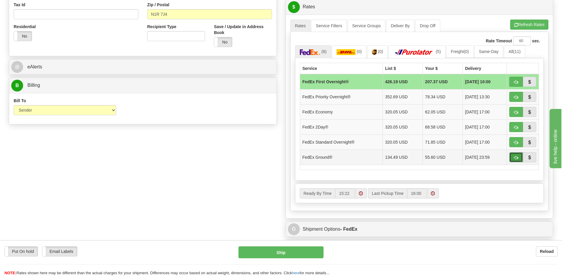
click at [516, 160] on button "button" at bounding box center [516, 157] width 14 height 10
type input "92"
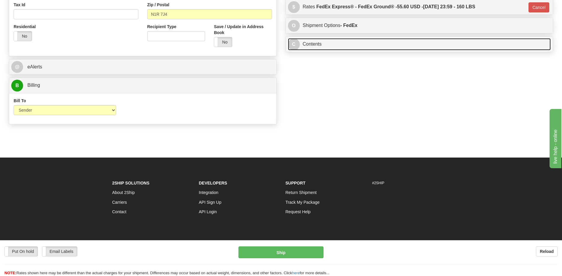
click at [332, 43] on link "C Contents" at bounding box center [419, 44] width 263 height 12
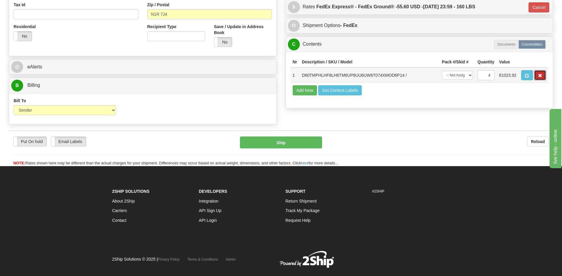
click at [541, 77] on span "button" at bounding box center [540, 76] width 4 height 4
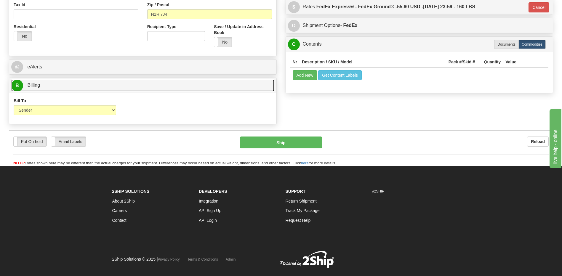
click at [57, 84] on link "B Billing" at bounding box center [142, 85] width 263 height 12
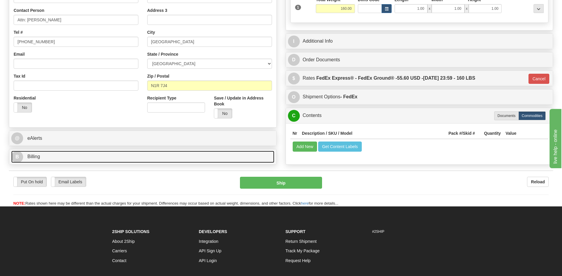
scroll to position [105, 0]
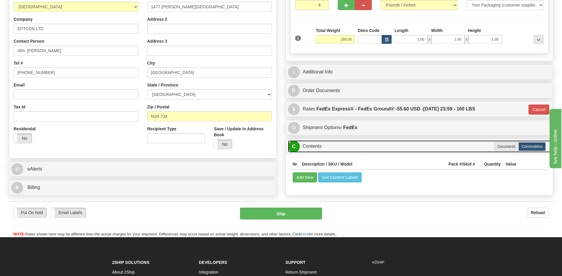
click at [312, 150] on link "C Contents" at bounding box center [419, 146] width 263 height 12
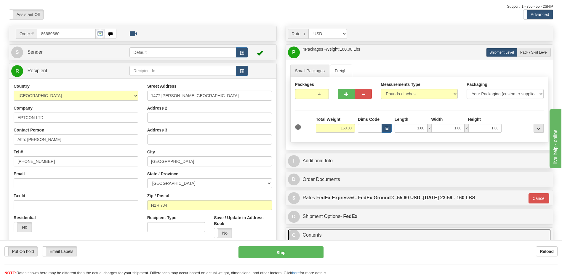
scroll to position [75, 0]
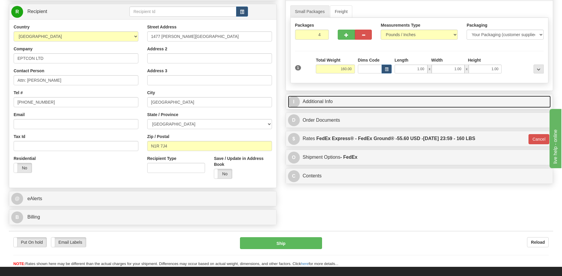
click at [347, 99] on link "I Additional Info" at bounding box center [419, 102] width 263 height 12
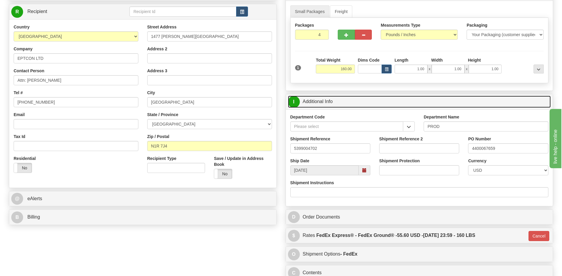
click at [347, 99] on link "I Additional Info" at bounding box center [419, 102] width 263 height 12
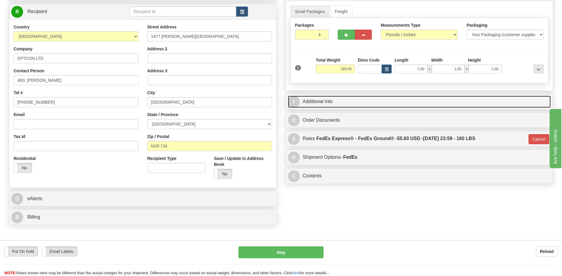
click at [329, 100] on link "I Additional Info" at bounding box center [419, 102] width 263 height 12
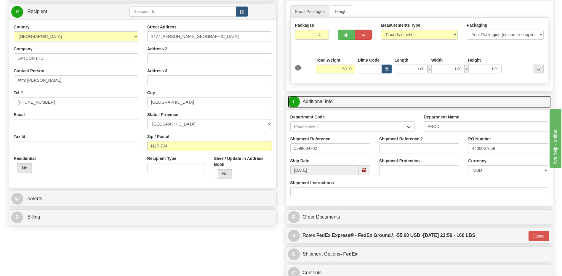
click at [329, 100] on link "I Additional Info" at bounding box center [419, 102] width 263 height 12
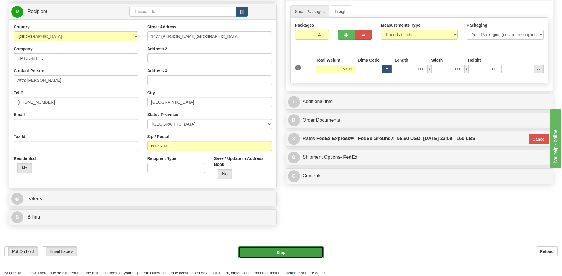
click at [301, 254] on button "Ship" at bounding box center [280, 252] width 85 height 12
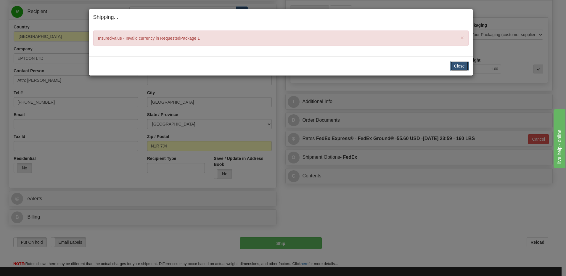
click at [462, 65] on button "Close" at bounding box center [459, 66] width 18 height 10
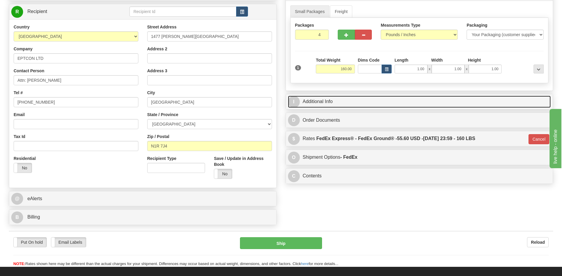
click at [349, 102] on link "I Additional Info" at bounding box center [419, 102] width 263 height 12
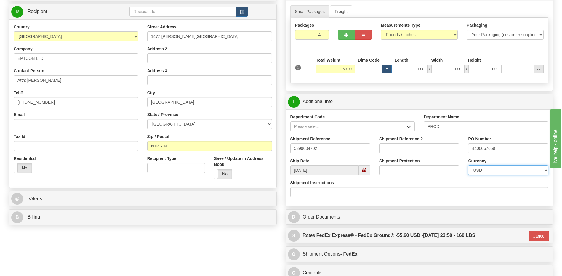
drag, startPoint x: 496, startPoint y: 171, endPoint x: 493, endPoint y: 165, distance: 6.9
click at [496, 171] on select "CAD USD EUR ZAR RON ANG ARN AUD AUS AWG BBD BFR BGN BHD BMD BND BRC BRL CHP CKZ…" at bounding box center [508, 170] width 80 height 10
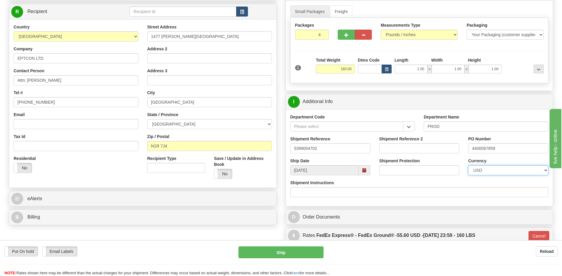
click at [468, 165] on select "CAD USD EUR ZAR RON ANG ARN AUD AUS AWG BBD BFR BGN BHD BMD BND BRC BRL CHP CKZ…" at bounding box center [508, 170] width 80 height 10
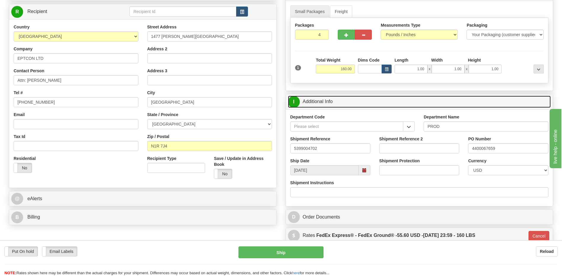
click at [332, 102] on link "I Additional Info" at bounding box center [419, 102] width 263 height 12
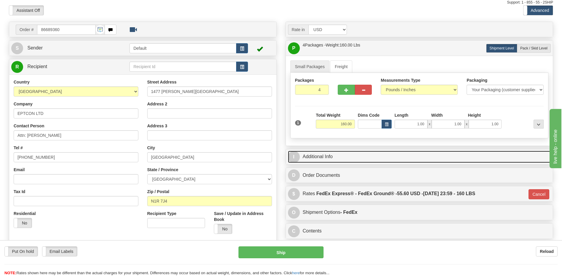
scroll to position [16, 0]
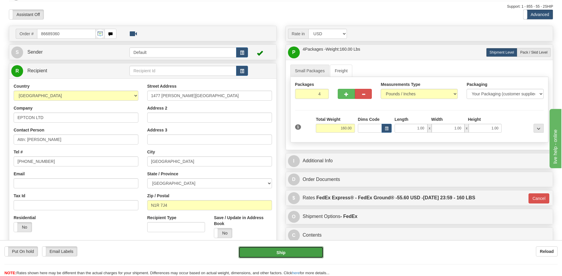
click at [290, 253] on button "Ship" at bounding box center [280, 252] width 85 height 12
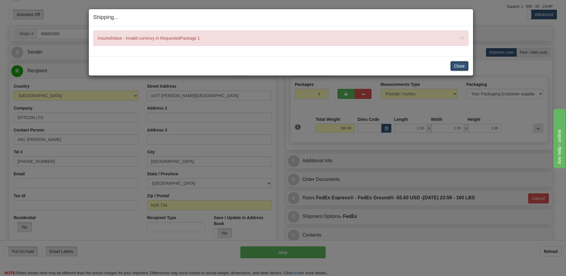
click at [454, 66] on button "Close" at bounding box center [459, 66] width 18 height 10
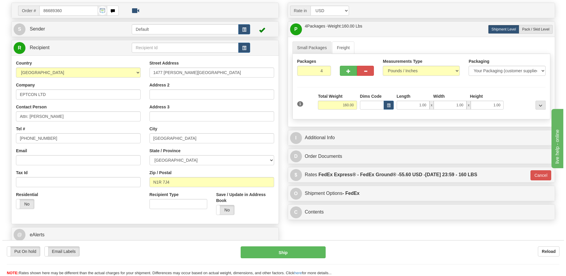
scroll to position [75, 0]
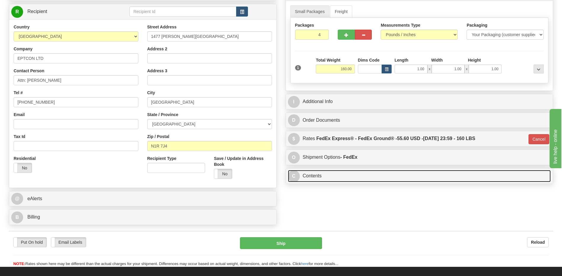
click at [371, 178] on link "C Contents" at bounding box center [419, 176] width 263 height 12
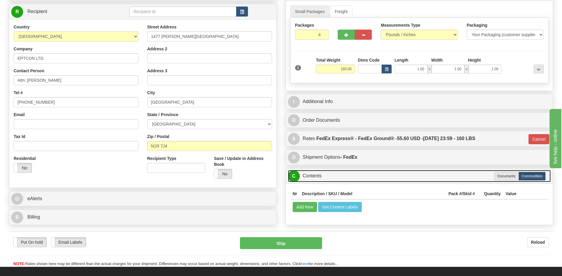
click at [342, 172] on link "C Contents" at bounding box center [419, 176] width 263 height 12
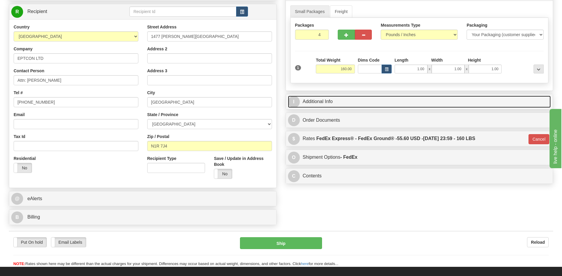
click at [332, 101] on link "I Additional Info" at bounding box center [419, 102] width 263 height 12
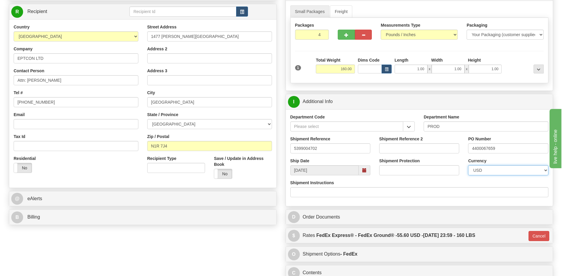
click at [488, 170] on select "CAD USD EUR ZAR RON ANG ARN AUD AUS AWG BBD BFR BGN BHD BMD BND BRC BRL CHP CKZ…" at bounding box center [508, 170] width 80 height 10
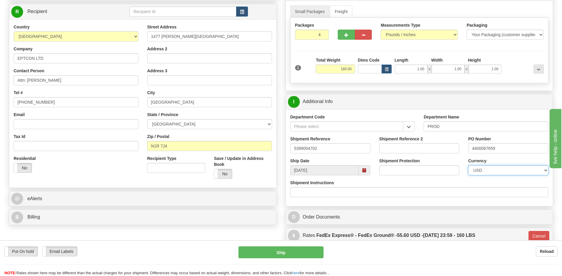
select select "0"
click at [468, 165] on select "CAD USD EUR ZAR RON ANG ARN AUD AUS AWG BBD BFR BGN BHD BMD BND BRC BRL CHP CKZ…" at bounding box center [508, 170] width 80 height 10
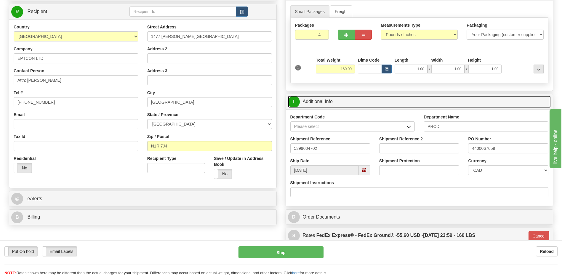
click at [393, 104] on link "I Additional Info" at bounding box center [419, 102] width 263 height 12
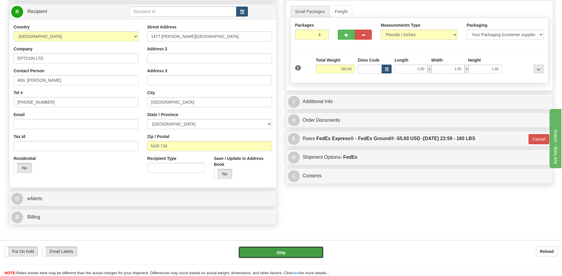
click at [272, 250] on button "Ship" at bounding box center [280, 252] width 85 height 12
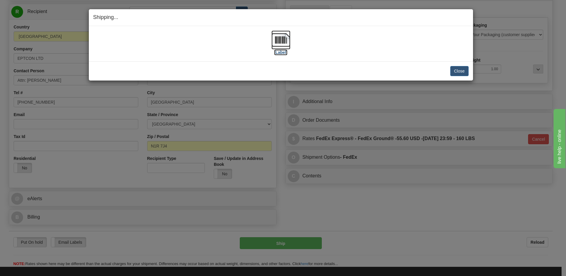
click at [279, 36] on img at bounding box center [280, 39] width 19 height 19
click at [454, 72] on button "Close" at bounding box center [459, 71] width 18 height 10
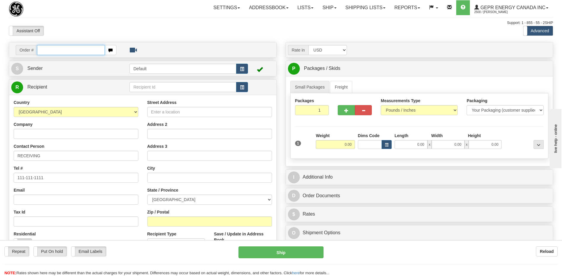
click at [62, 53] on input "text" at bounding box center [70, 50] width 67 height 10
paste input "0086689524"
click at [44, 52] on input "0086689524" at bounding box center [70, 50] width 67 height 10
type input "86689524"
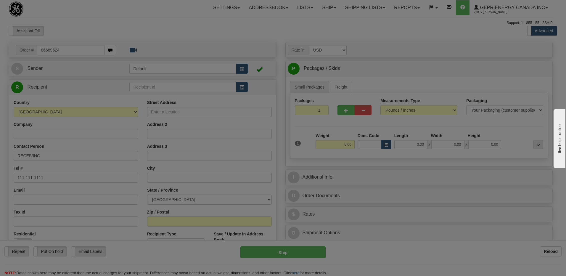
drag, startPoint x: 71, startPoint y: 33, endPoint x: 535, endPoint y: 115, distance: 470.4
click at [75, 31] on body "Training Course Close Toggle navigation Settings Shipping Preferences New Recip…" at bounding box center [283, 138] width 566 height 276
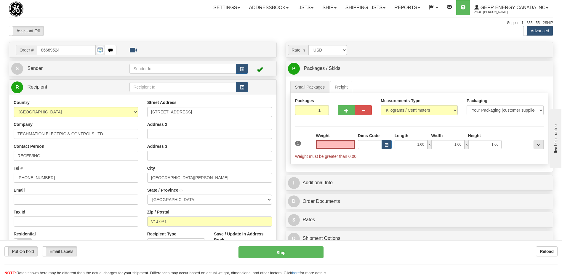
type input "[GEOGRAPHIC_DATA]. [PERSON_NAME]"
type input "0.00"
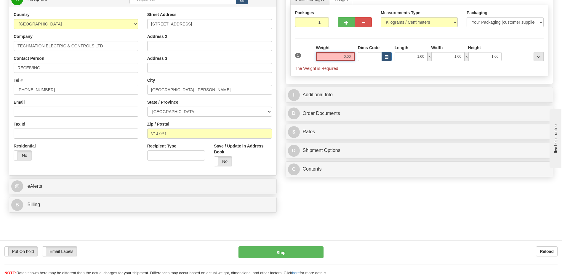
scroll to position [148, 0]
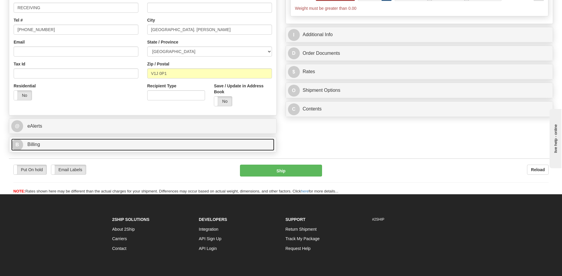
click at [77, 144] on link "B Billing" at bounding box center [142, 145] width 263 height 12
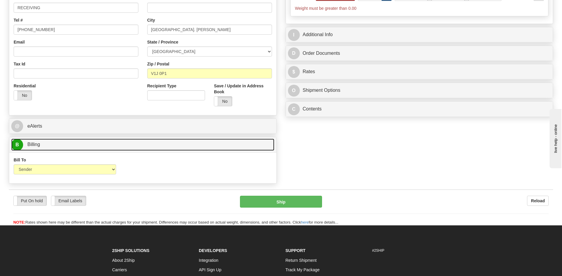
click at [77, 150] on link "B Billing" at bounding box center [142, 145] width 263 height 12
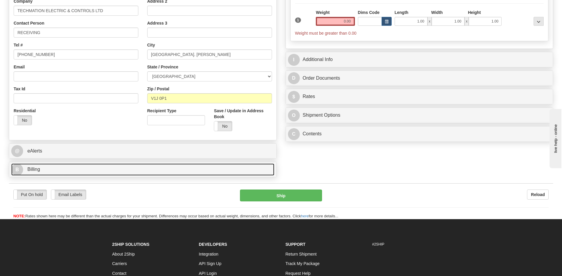
scroll to position [30, 0]
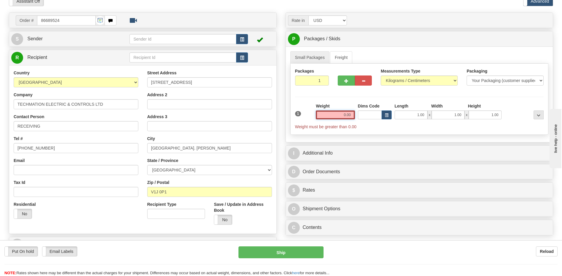
click at [350, 114] on input "0.00" at bounding box center [335, 114] width 39 height 9
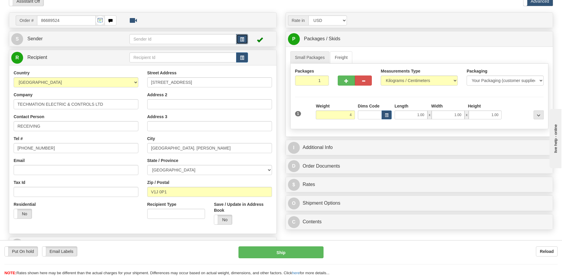
type input "4.00"
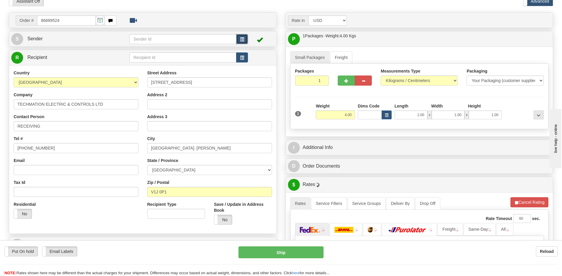
click at [242, 40] on span "button" at bounding box center [242, 40] width 4 height 4
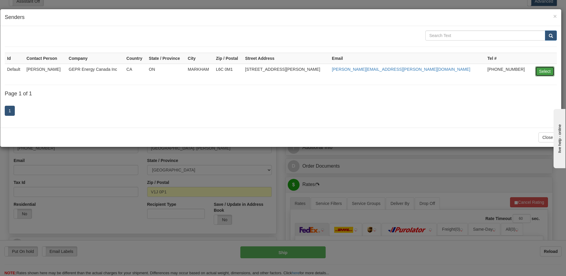
click at [547, 69] on button "Select" at bounding box center [544, 71] width 19 height 10
type input "Default"
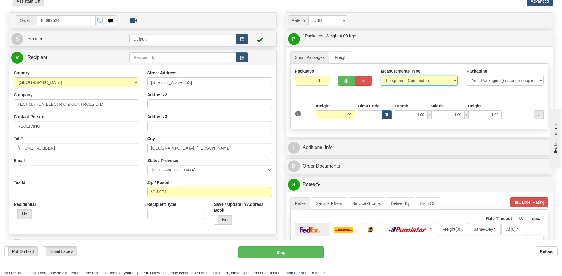
click at [407, 81] on select "Pounds / Inches Kilograms / Centimeters" at bounding box center [418, 80] width 77 height 10
select select "0"
click at [380, 75] on select "Pounds / Inches Kilograms / Centimeters" at bounding box center [418, 80] width 77 height 10
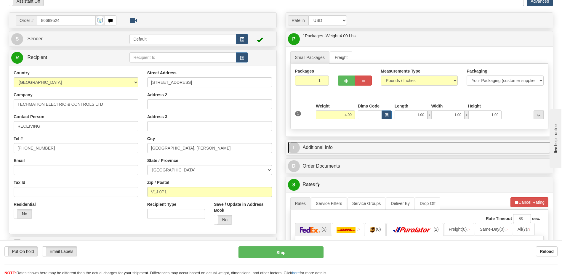
click at [351, 143] on link "I Additional Info" at bounding box center [419, 147] width 263 height 12
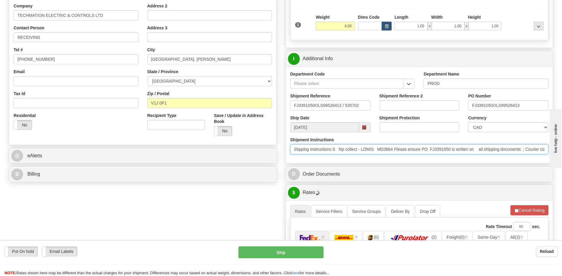
scroll to position [0, 0]
drag, startPoint x: 294, startPoint y: 152, endPoint x: 263, endPoint y: 159, distance: 31.7
drag, startPoint x: 389, startPoint y: 149, endPoint x: 328, endPoint y: 150, distance: 61.0
click at [328, 150] on input "PO FJ3391050 Attention To [PERSON_NAME] Shipping Instructions S hip collect - L…" at bounding box center [419, 149] width 258 height 10
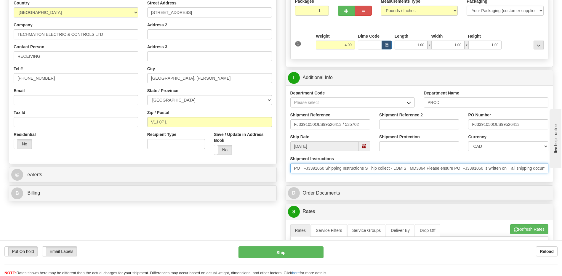
scroll to position [89, 0]
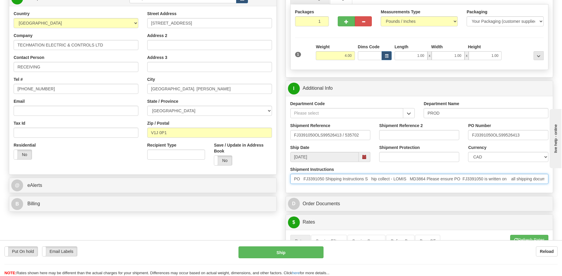
type input "PO FJ3391050 Shipping Instructions S hip collect - LOMIS MD3864 Please ensure P…"
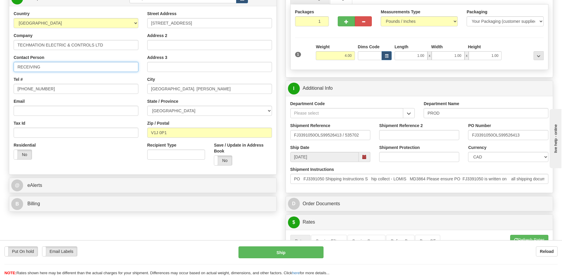
drag, startPoint x: 50, startPoint y: 69, endPoint x: 0, endPoint y: 71, distance: 50.4
click at [0, 71] on html "Training Course Close Toggle navigation Settings Shipping Preferences New Sende…" at bounding box center [281, 49] width 562 height 276
paste input "Attention To [PERSON_NAME]"
click at [41, 67] on input "Attention To [PERSON_NAME]" at bounding box center [76, 67] width 125 height 10
type input "Attn: [PERSON_NAME]"
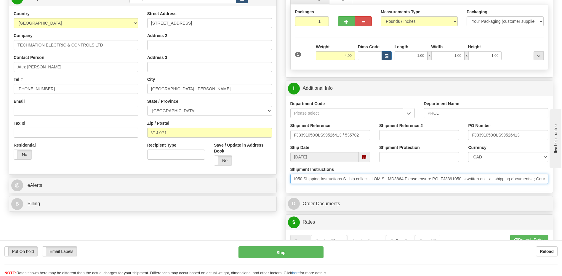
scroll to position [0, 164]
drag, startPoint x: 347, startPoint y: 181, endPoint x: 563, endPoint y: 190, distance: 216.3
click at [561, 187] on html "Training Course Close Toggle navigation Settings Shipping Preferences New Sende…" at bounding box center [281, 49] width 562 height 276
type input "PO FJ3391050 Shipping I"
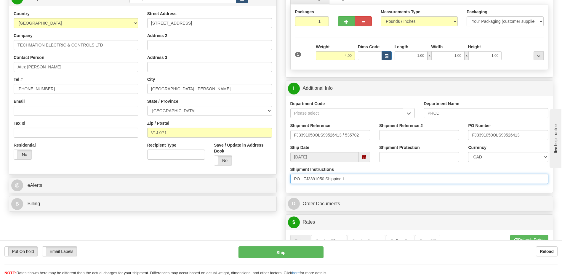
drag, startPoint x: 362, startPoint y: 180, endPoint x: 229, endPoint y: 186, distance: 133.4
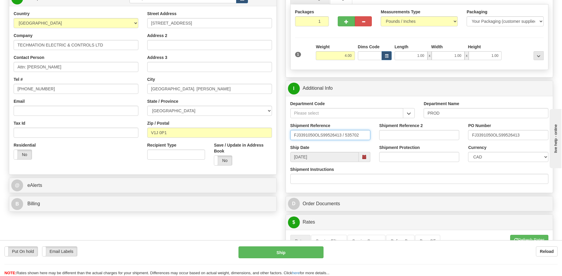
drag, startPoint x: 366, startPoint y: 137, endPoint x: 206, endPoint y: 135, distance: 160.2
type input "5399005635"
drag, startPoint x: 527, startPoint y: 133, endPoint x: 440, endPoint y: 138, distance: 87.5
click at [440, 138] on div "Shipment Reference 5399005635 Shipment Reference 2 PO Number FJ3391050OLS995264…" at bounding box center [419, 134] width 267 height 22
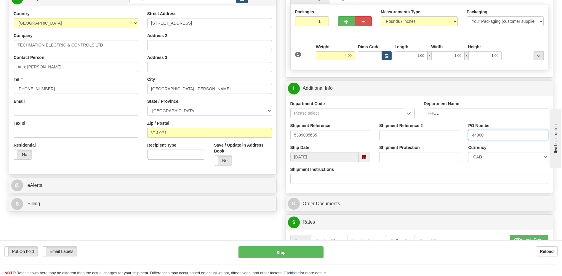
click at [502, 135] on input "44000" at bounding box center [508, 135] width 80 height 10
type input "4400069110"
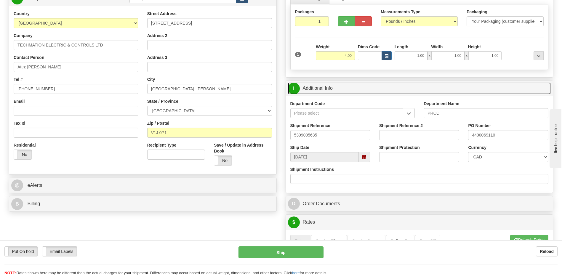
click at [366, 87] on link "I Additional Info" at bounding box center [419, 88] width 263 height 12
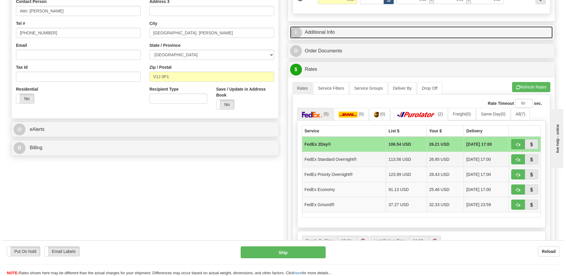
scroll to position [178, 0]
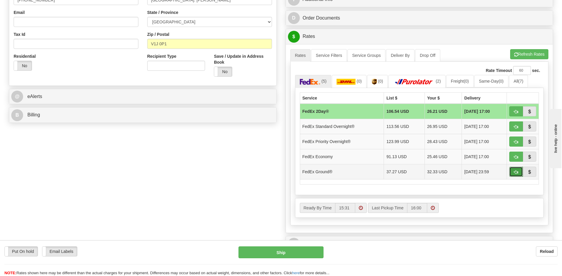
click at [510, 171] on button "button" at bounding box center [516, 172] width 14 height 10
type input "92"
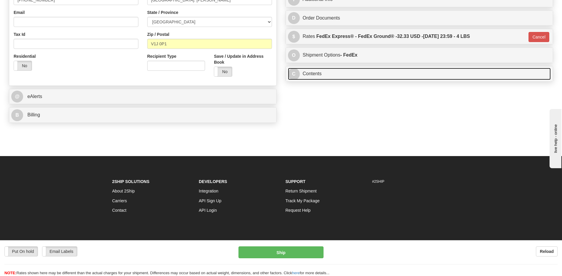
click at [340, 69] on link "C Contents" at bounding box center [419, 74] width 263 height 12
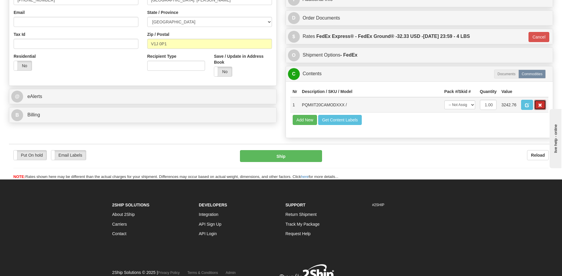
click at [539, 102] on button "button" at bounding box center [540, 105] width 12 height 10
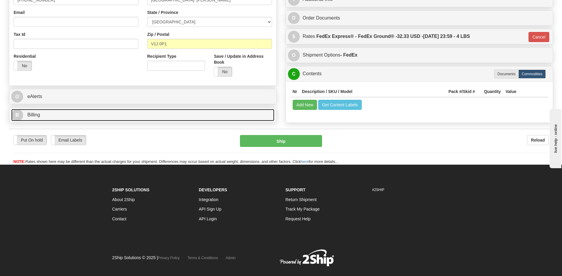
click at [91, 118] on link "B Billing" at bounding box center [142, 115] width 263 height 12
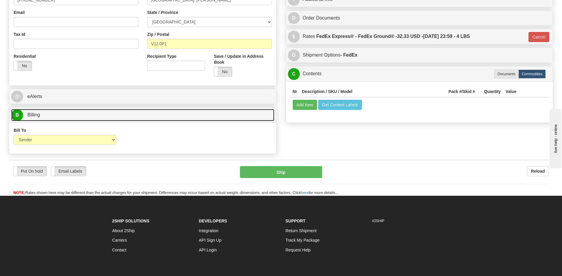
click at [91, 118] on link "B Billing" at bounding box center [142, 115] width 263 height 12
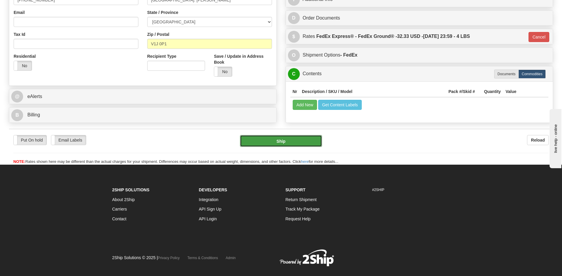
click at [255, 142] on button "Ship" at bounding box center [281, 141] width 82 height 12
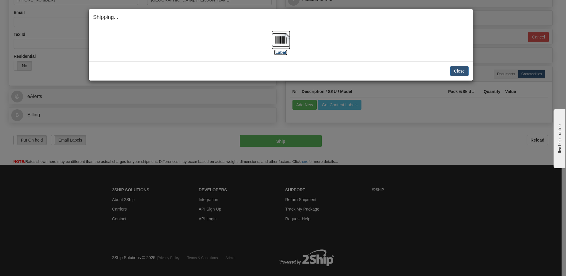
click at [278, 41] on img at bounding box center [280, 39] width 19 height 19
click at [463, 70] on button "Close" at bounding box center [459, 71] width 18 height 10
